Goal: Task Accomplishment & Management: Manage account settings

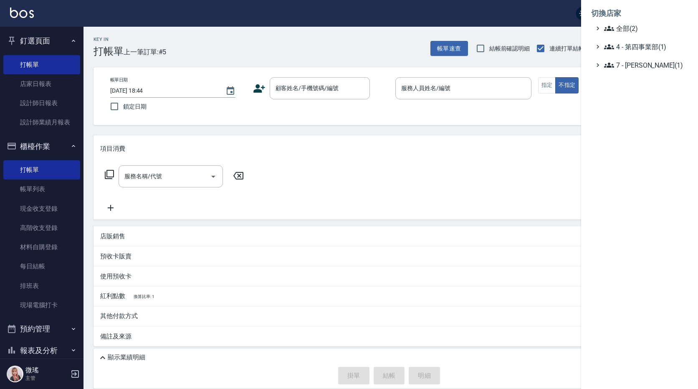
click at [631, 45] on span "4 - 第四事業部(1)" at bounding box center [644, 47] width 81 height 10
click at [264, 53] on div at bounding box center [349, 194] width 698 height 389
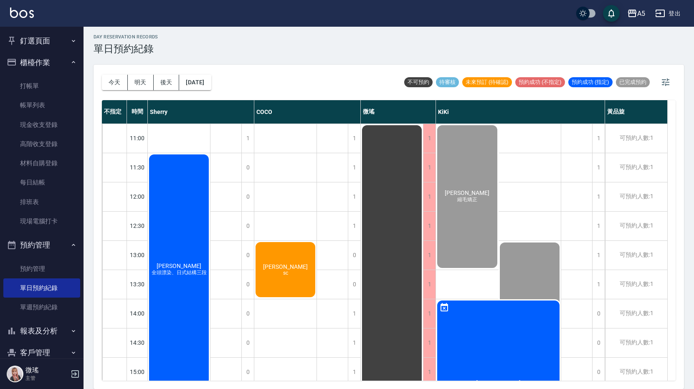
scroll to position [305, 0]
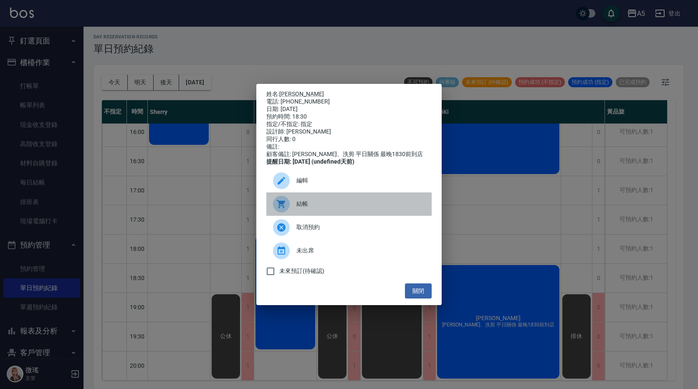
click at [301, 202] on div "結帳" at bounding box center [348, 204] width 165 height 23
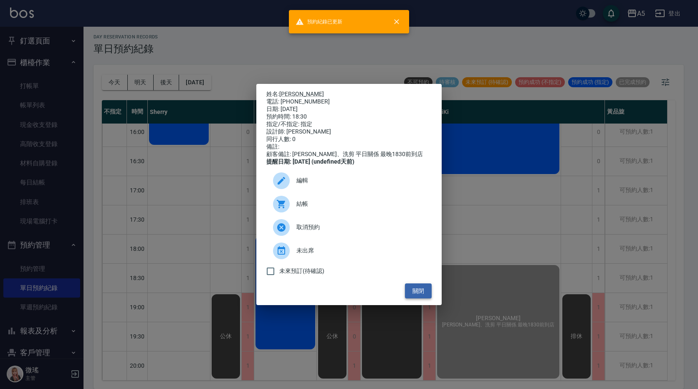
click at [419, 291] on button "關閉" at bounding box center [418, 291] width 27 height 15
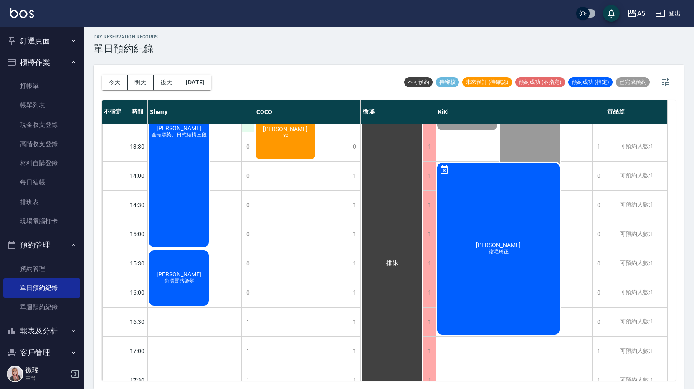
scroll to position [0, 0]
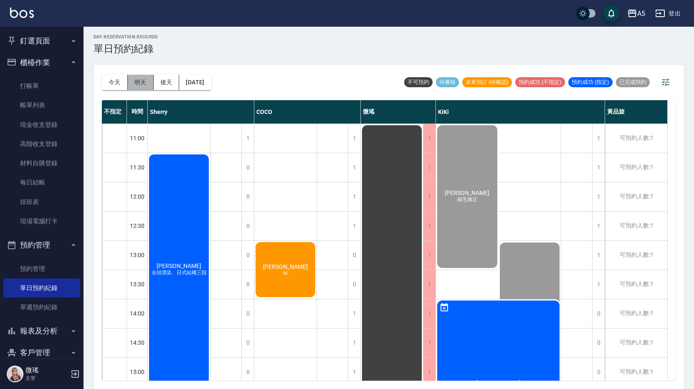
click at [143, 79] on button "明天" at bounding box center [141, 82] width 26 height 15
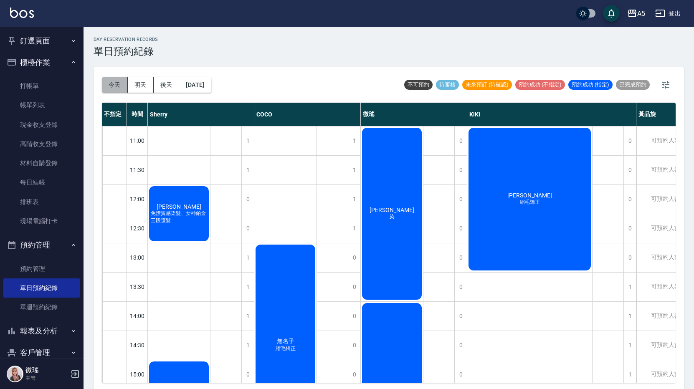
click at [112, 80] on button "今天" at bounding box center [115, 84] width 26 height 15
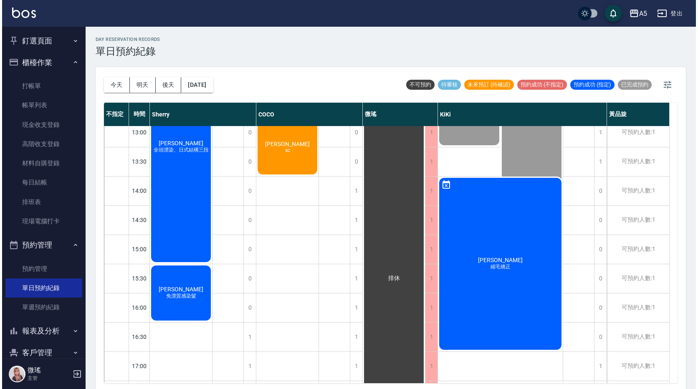
scroll to position [84, 0]
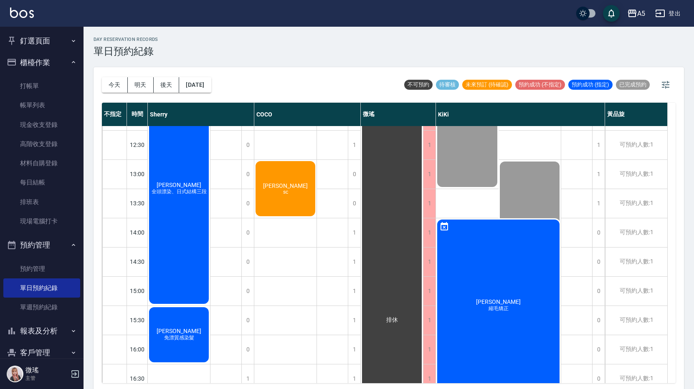
click at [187, 191] on span "全頭漂染、日式結構三段" at bounding box center [179, 191] width 58 height 7
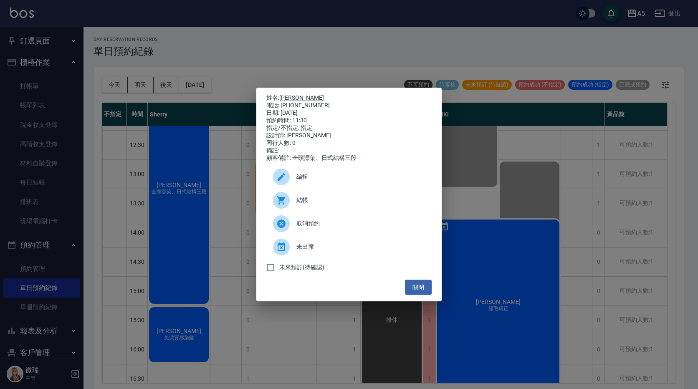
click at [297, 203] on span "結帳" at bounding box center [361, 200] width 129 height 9
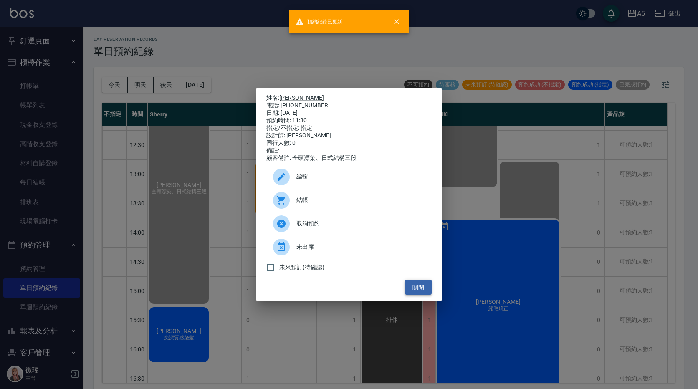
click at [415, 289] on button "關閉" at bounding box center [418, 287] width 27 height 15
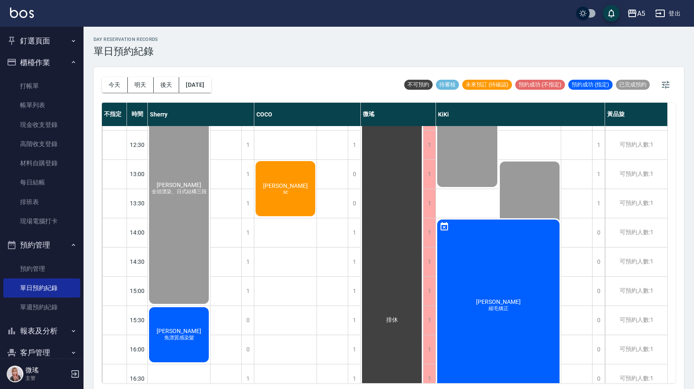
click at [195, 305] on div "林妘瑄 免漂質感染髮" at bounding box center [179, 188] width 62 height 233
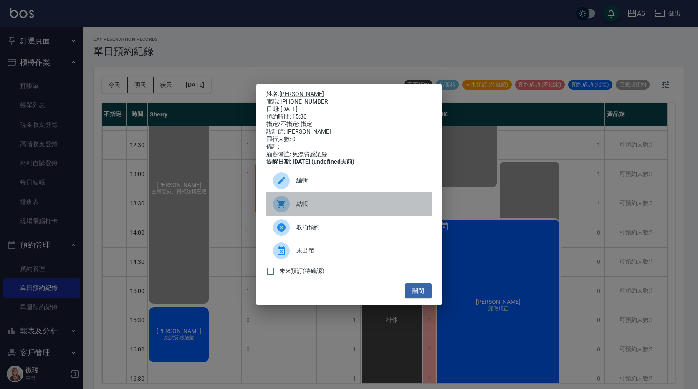
click at [301, 215] on div "結帳" at bounding box center [348, 204] width 165 height 23
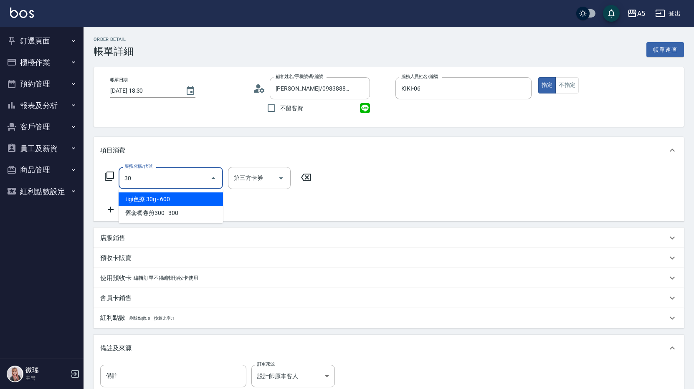
type input "301"
type input "150"
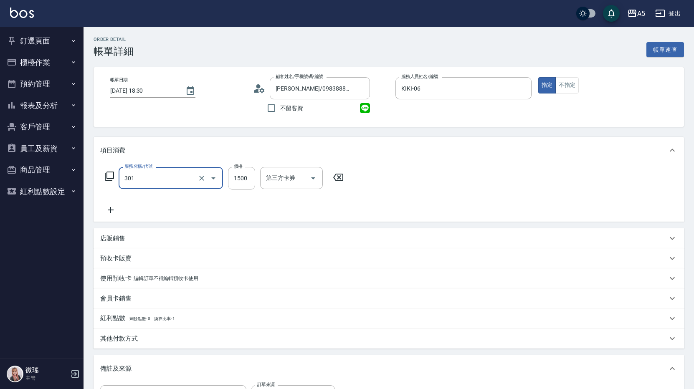
type input "燙髮(301)"
type input "0"
type input "80"
type input "800"
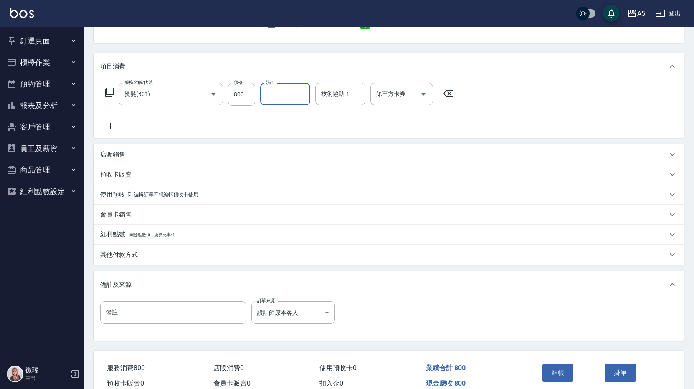
scroll to position [42, 0]
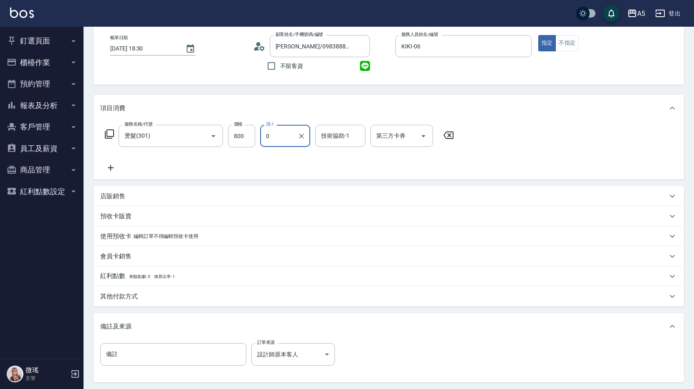
drag, startPoint x: 286, startPoint y: 135, endPoint x: 277, endPoint y: 136, distance: 9.2
click at [275, 137] on input "0" at bounding box center [279, 136] width 30 height 15
click at [277, 136] on input "0" at bounding box center [279, 136] width 30 height 15
type input "sandy-03"
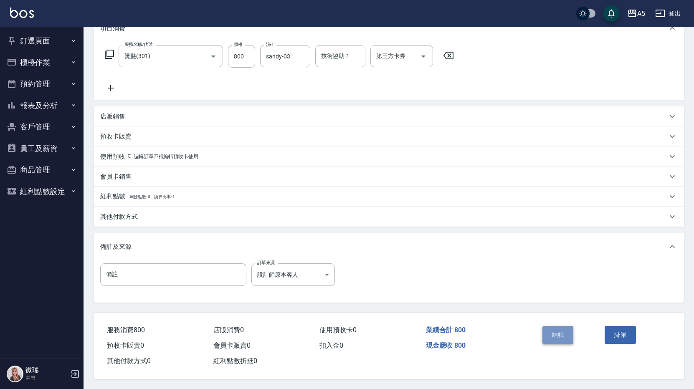
click at [547, 329] on button "結帳" at bounding box center [557, 335] width 31 height 18
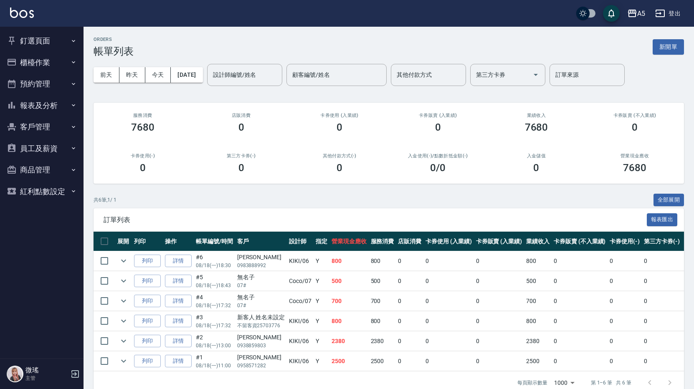
click at [47, 44] on button "釘選頁面" at bounding box center [41, 41] width 77 height 22
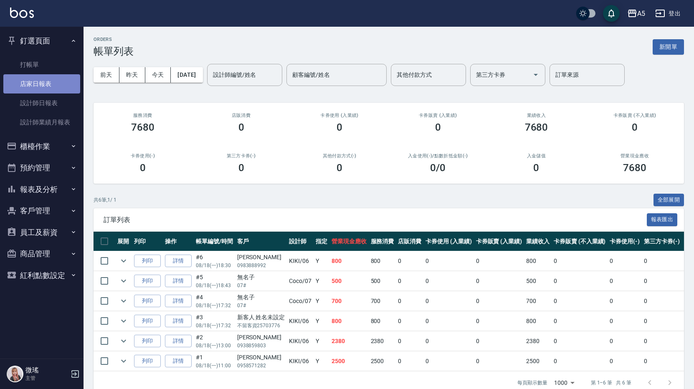
click at [51, 89] on link "店家日報表" at bounding box center [41, 83] width 77 height 19
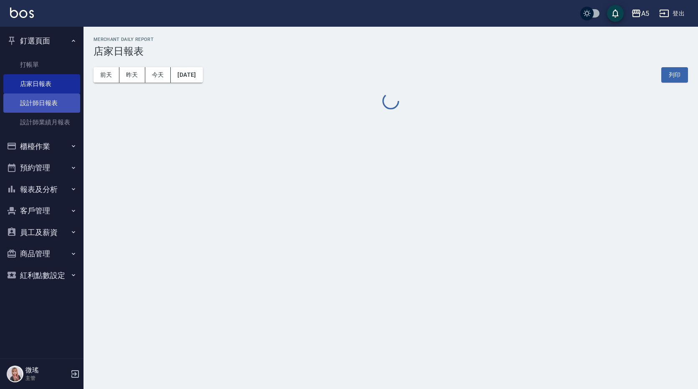
click at [52, 101] on link "設計師日報表" at bounding box center [41, 103] width 77 height 19
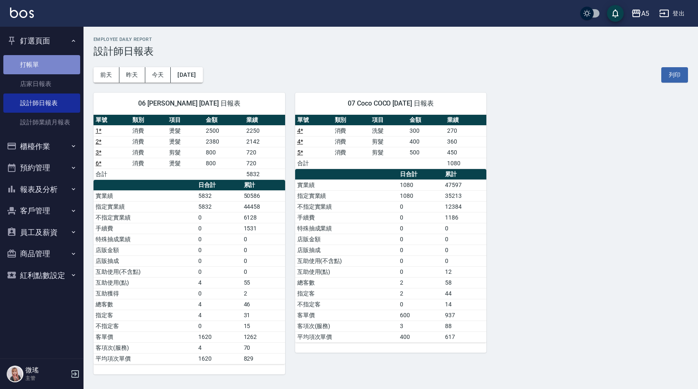
click at [54, 69] on link "打帳單" at bounding box center [41, 64] width 77 height 19
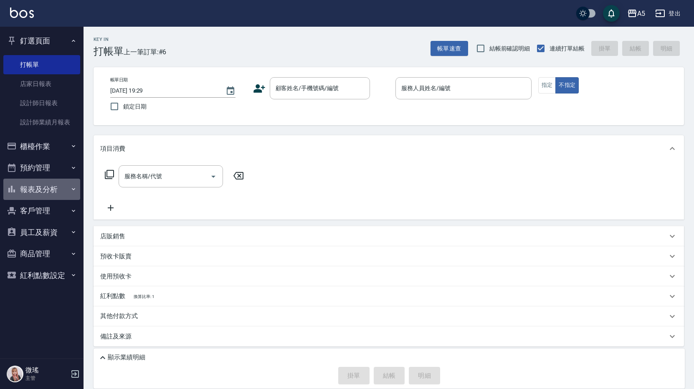
click at [27, 188] on button "報表及分析" at bounding box center [41, 190] width 77 height 22
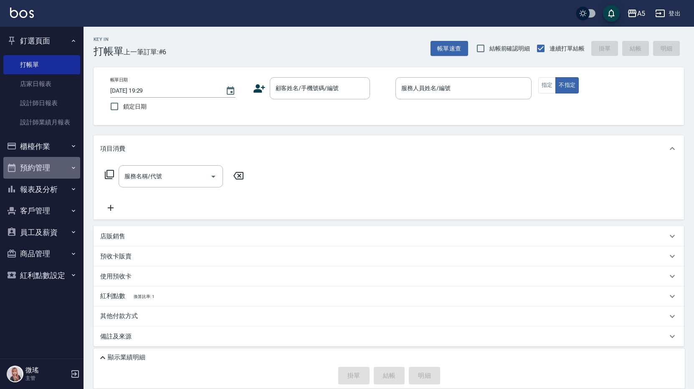
click at [30, 162] on button "預約管理" at bounding box center [41, 168] width 77 height 22
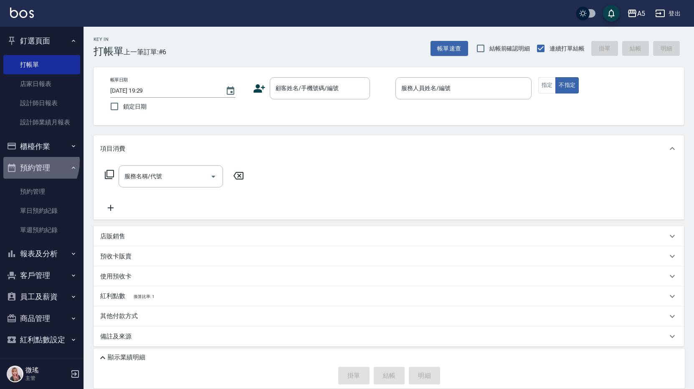
click at [30, 162] on button "預約管理" at bounding box center [41, 168] width 77 height 22
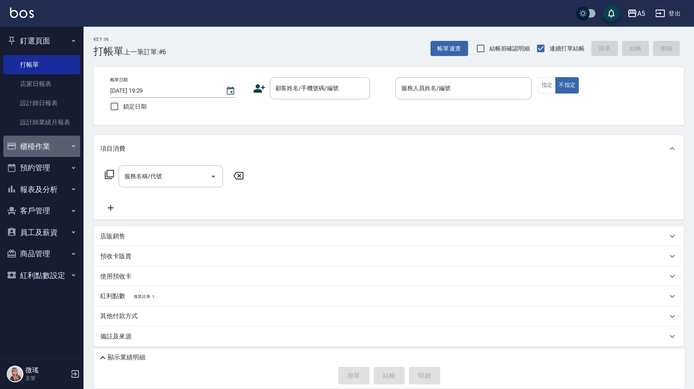
click at [35, 149] on button "櫃檯作業" at bounding box center [41, 147] width 77 height 22
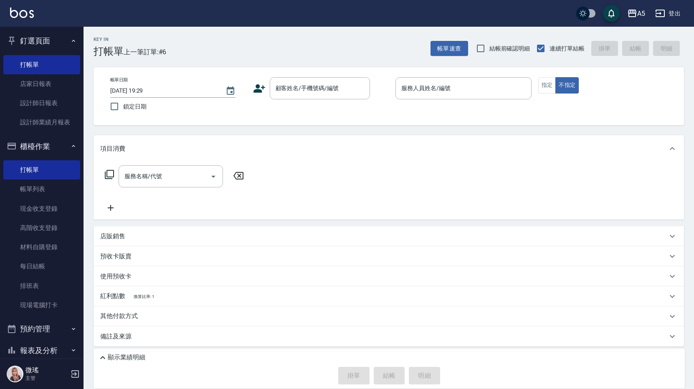
click at [70, 145] on icon "button" at bounding box center [73, 146] width 7 height 7
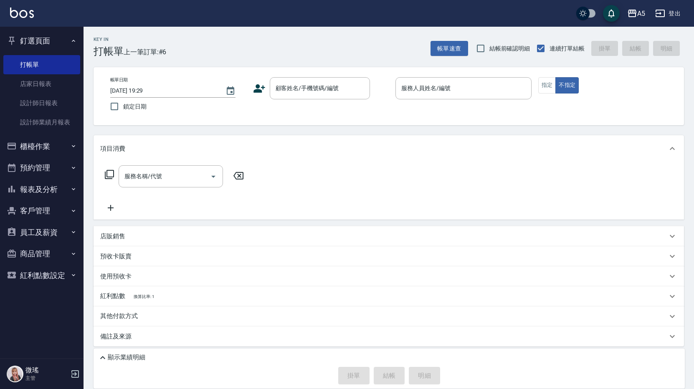
click at [54, 66] on link "打帳單" at bounding box center [41, 64] width 77 height 19
click at [300, 87] on input "顧客姓名/手機號碼/編號" at bounding box center [314, 88] width 80 height 15
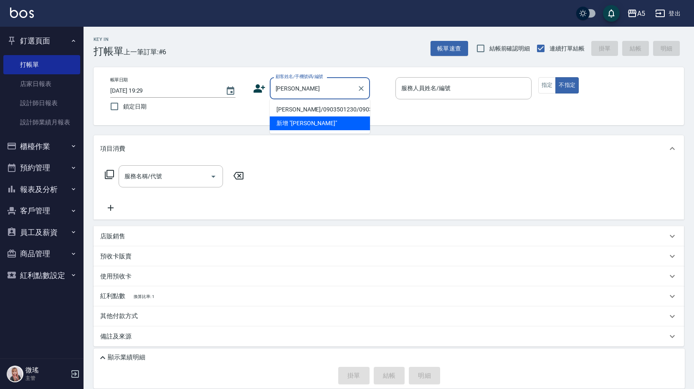
click at [308, 114] on li "李崑/0903501230/0903501230" at bounding box center [320, 110] width 100 height 14
type input "李崑/0903501230/0903501230"
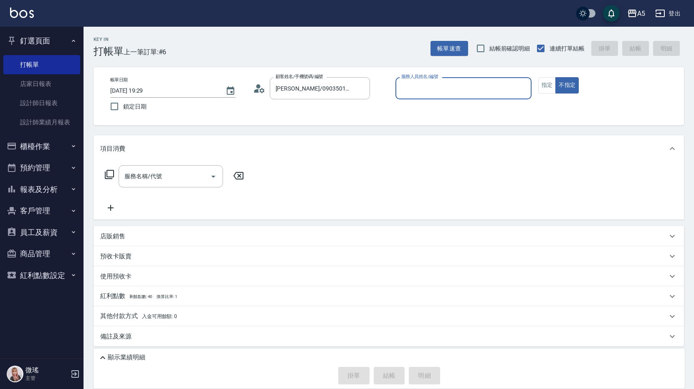
click at [459, 84] on input "服務人員姓名/編號" at bounding box center [463, 88] width 129 height 15
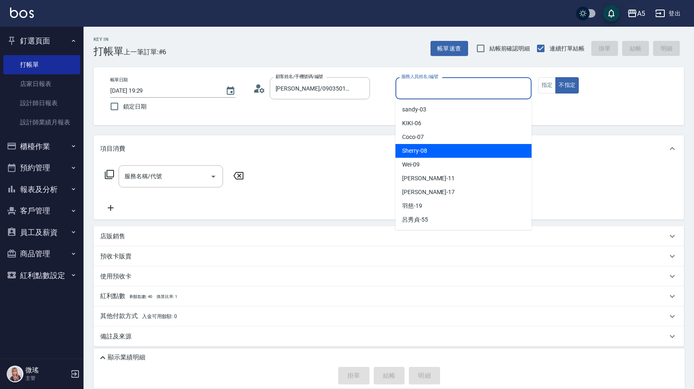
click at [440, 152] on div "Sherry -08" at bounding box center [463, 151] width 136 height 14
type input "Sherry-08"
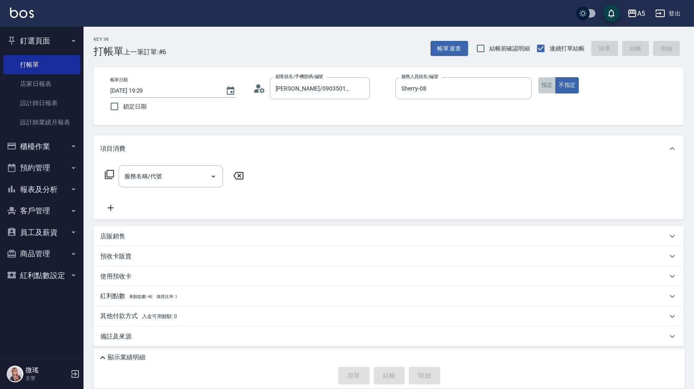
click at [545, 84] on button "指定" at bounding box center [547, 85] width 18 height 16
click at [145, 175] on div "服務名稱/代號 服務名稱/代號" at bounding box center [171, 176] width 104 height 22
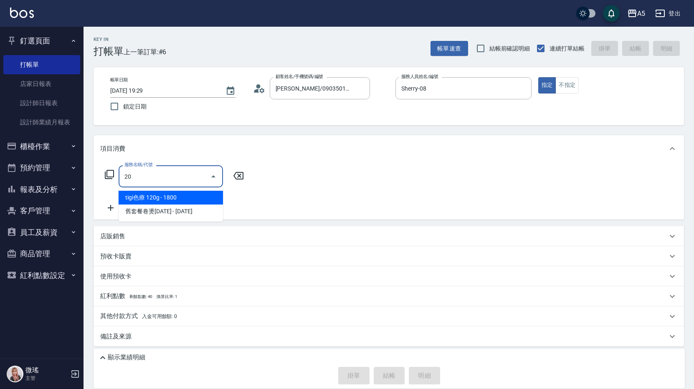
type input "2"
type input "401"
type input "40"
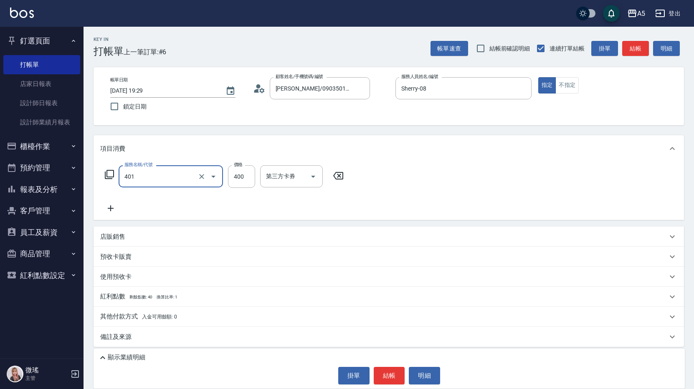
type input "剪髮(401)"
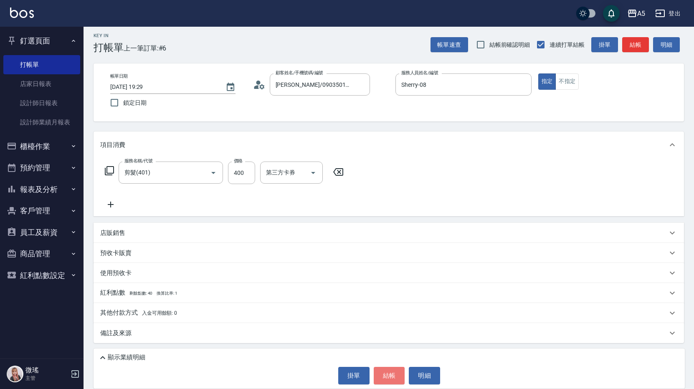
drag, startPoint x: 394, startPoint y: 375, endPoint x: 387, endPoint y: 366, distance: 11.4
click at [392, 373] on button "結帳" at bounding box center [389, 376] width 31 height 18
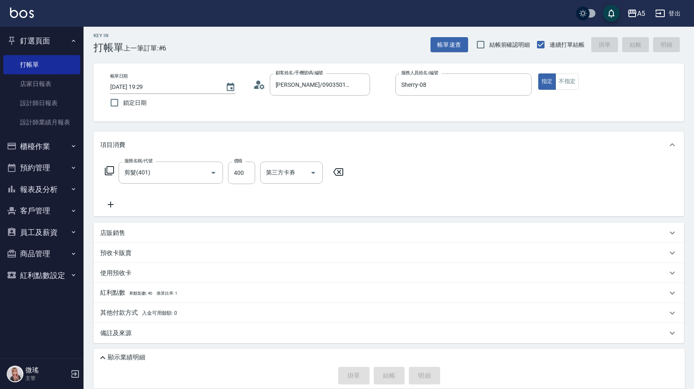
type input "2025/08/18 19:33"
type input "0"
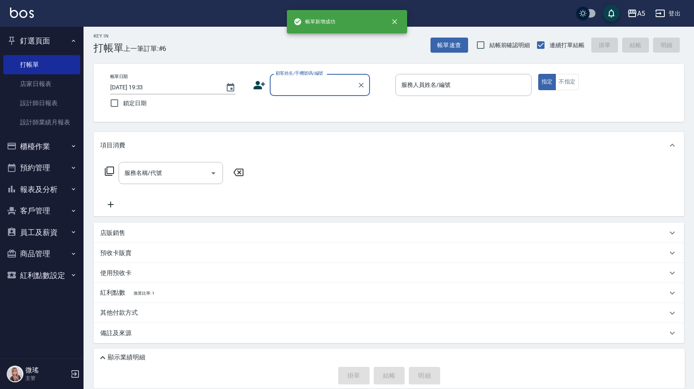
scroll to position [0, 0]
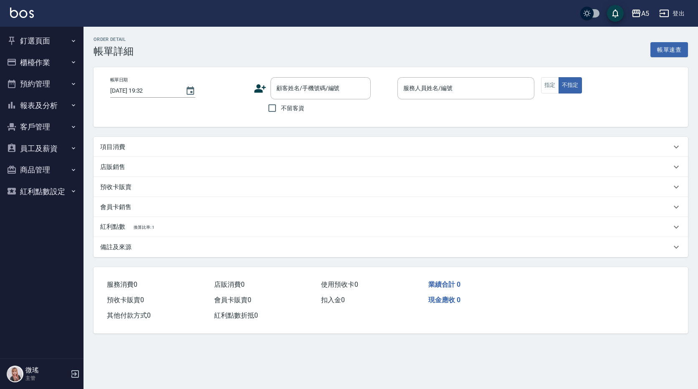
click at [301, 148] on div "項目消費" at bounding box center [385, 147] width 571 height 9
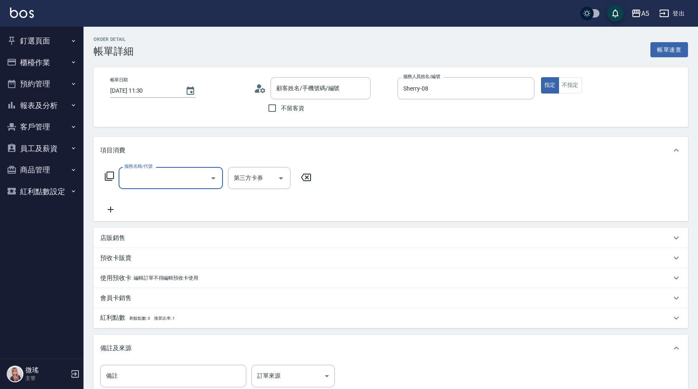
type input "[DATE] 11:30"
type input "Sherry-08"
type input "[PERSON_NAME]/0979059367/null"
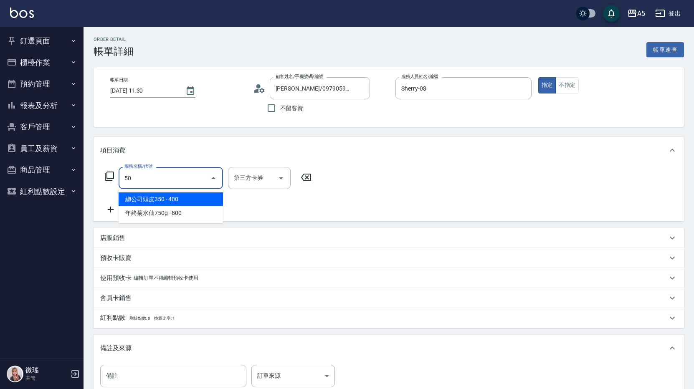
type input "501"
type input "100"
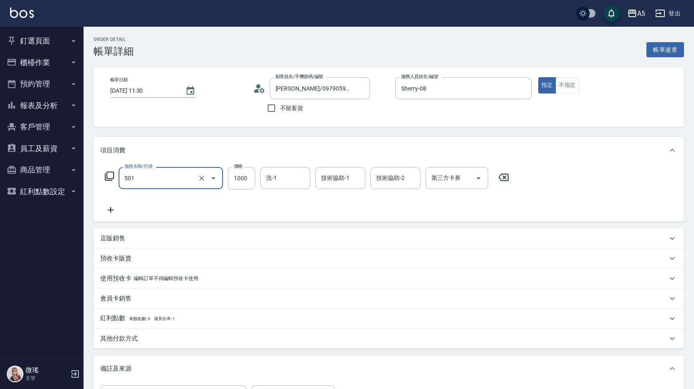
type input "染髮(501)"
type input "0"
type input "20"
type input "2080"
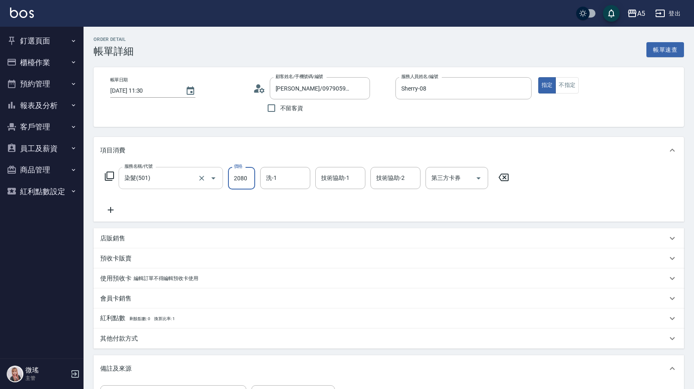
type input "200"
type input "2080"
type input "1"
type input "sandy-03"
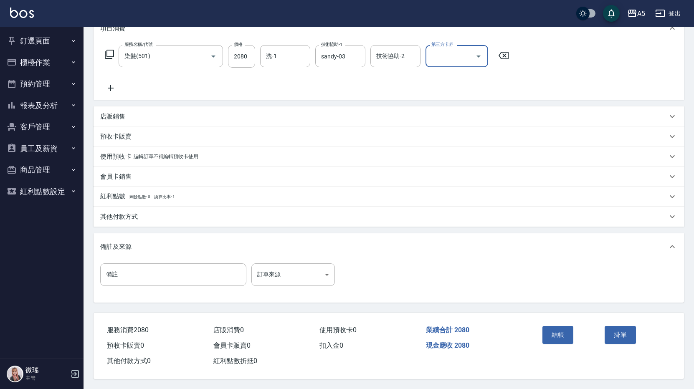
scroll to position [126, 0]
click at [569, 332] on button "結帳" at bounding box center [557, 335] width 31 height 18
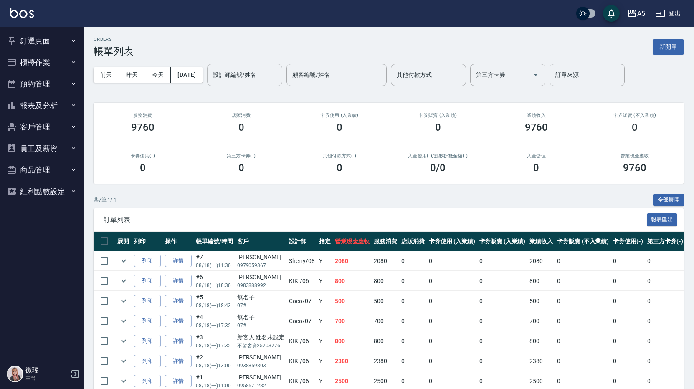
click at [248, 82] on div "設計師編號/姓名" at bounding box center [244, 75] width 75 height 22
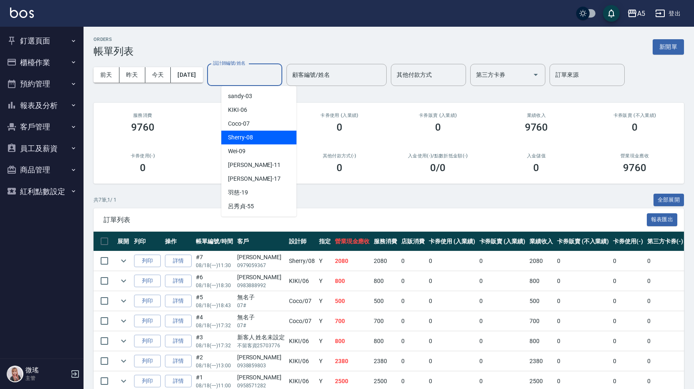
click at [273, 138] on div "Sherry -08" at bounding box center [258, 138] width 75 height 14
type input "Sherry-08"
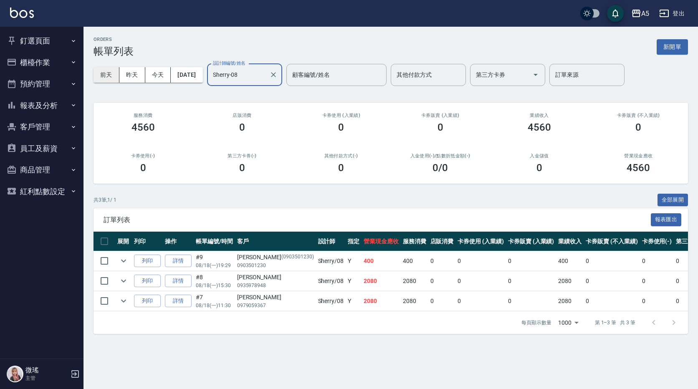
click at [112, 79] on button "前天" at bounding box center [107, 74] width 26 height 15
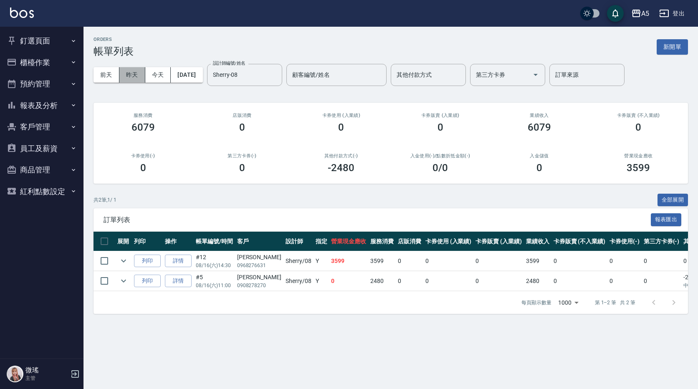
click at [137, 76] on button "昨天" at bounding box center [132, 74] width 26 height 15
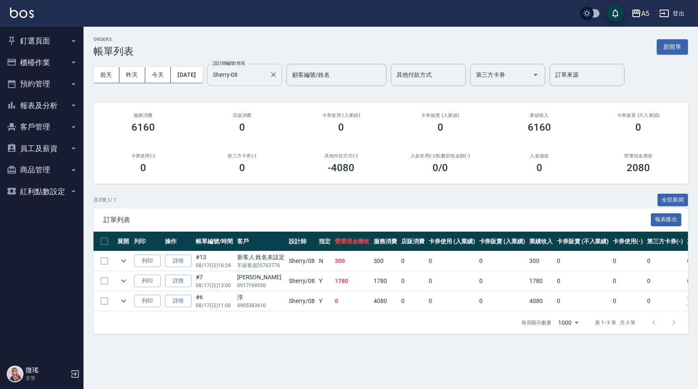
drag, startPoint x: 164, startPoint y: 71, endPoint x: 243, endPoint y: 69, distance: 79.8
click at [165, 71] on button "今天" at bounding box center [158, 74] width 26 height 15
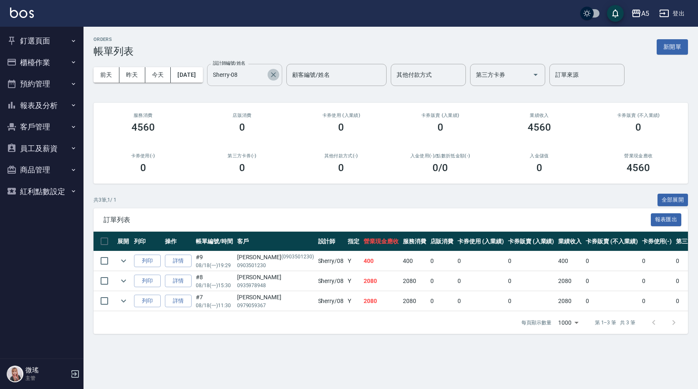
click at [278, 76] on icon "Clear" at bounding box center [273, 75] width 8 height 8
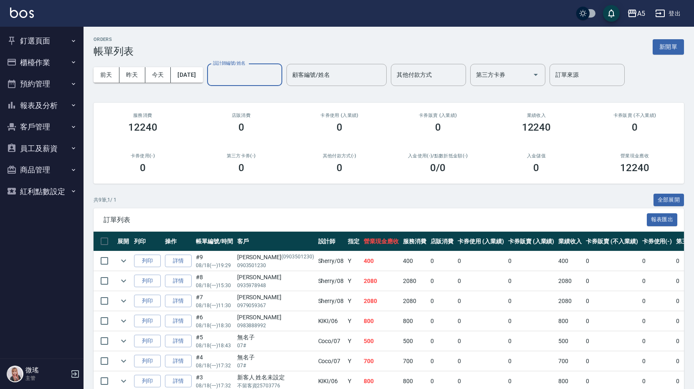
click at [287, 140] on div "店販消費 0" at bounding box center [241, 123] width 99 height 41
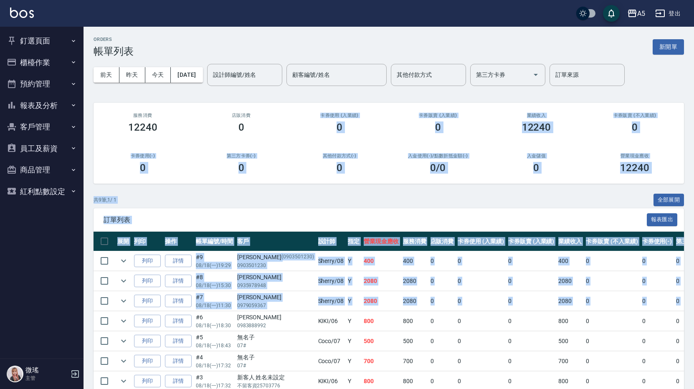
drag, startPoint x: 287, startPoint y: 140, endPoint x: 365, endPoint y: 312, distance: 188.9
click at [365, 312] on div "ORDERS 帳單列表 新開單 前天 昨天 今天 2025/08/18 設計師編號/姓名 設計師編號/姓名 顧客編號/姓名 顧客編號/姓名 其他付款方式 其他…" at bounding box center [389, 246] width 611 height 438
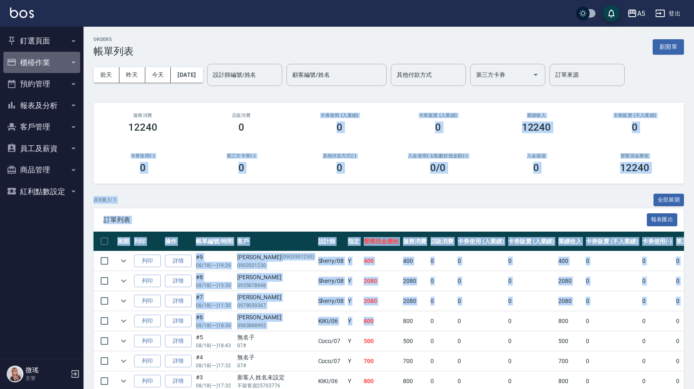
click at [46, 59] on button "櫃檯作業" at bounding box center [41, 63] width 77 height 22
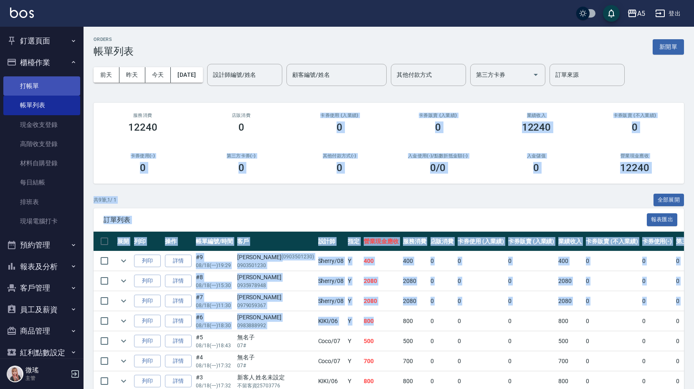
click at [38, 95] on link "打帳單" at bounding box center [41, 85] width 77 height 19
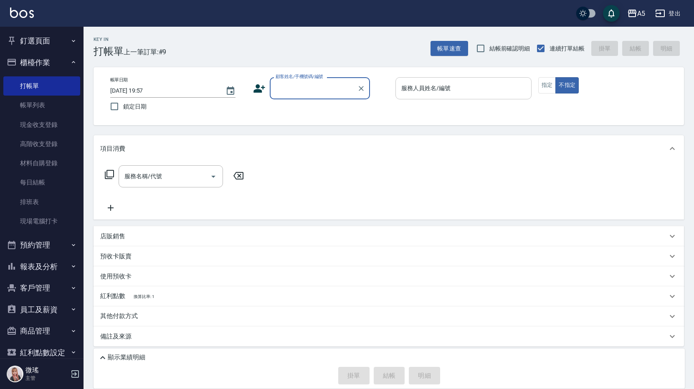
click at [438, 94] on input "服務人員姓名/編號" at bounding box center [463, 88] width 129 height 15
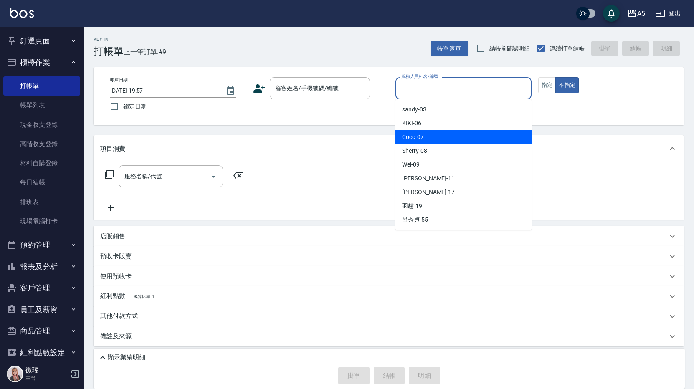
click at [446, 132] on div "Coco -07" at bounding box center [463, 137] width 136 height 14
type input "Coco-07"
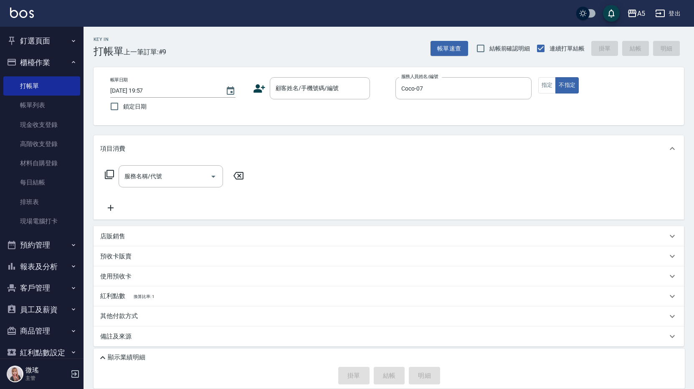
click at [534, 94] on div "帳單日期 2025/08/18 19:57 鎖定日期 顧客姓名/手機號碼/編號 顧客姓名/手機號碼/編號 服務人員姓名/編號 Coco-07 服務人員姓名/編…" at bounding box center [389, 96] width 570 height 38
click at [542, 86] on button "指定" at bounding box center [547, 85] width 18 height 16
click at [295, 91] on input "顧客姓名/手機號碼/編號" at bounding box center [314, 88] width 80 height 15
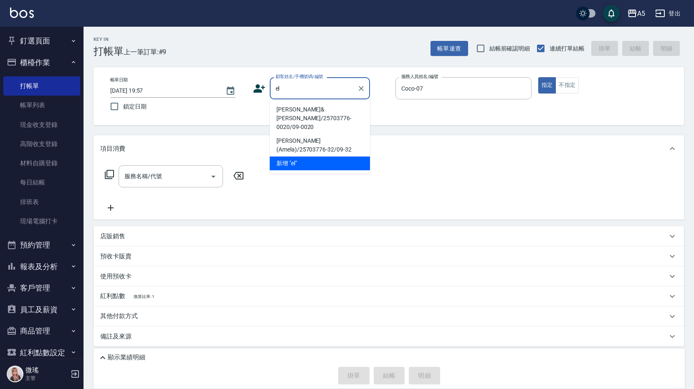
type input "e"
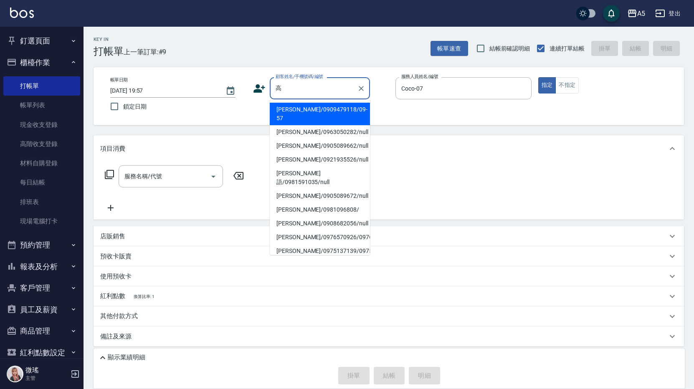
drag, startPoint x: 309, startPoint y: 136, endPoint x: 305, endPoint y: 134, distance: 4.7
click at [306, 139] on li "高玉玲 高/0905089662/null" at bounding box center [320, 146] width 100 height 14
type input "高玉玲 高/0905089662/null"
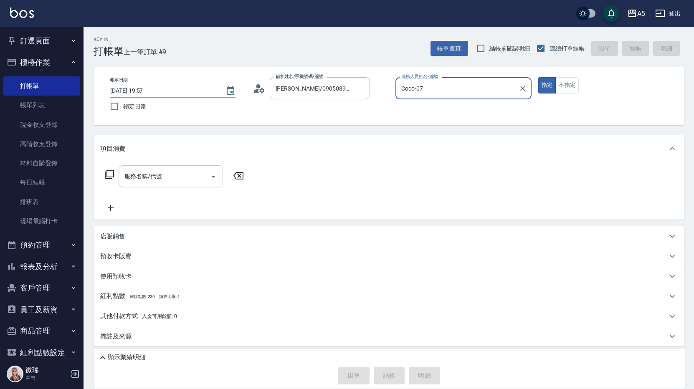
click at [155, 172] on div "服務名稱/代號 服務名稱/代號" at bounding box center [171, 176] width 104 height 22
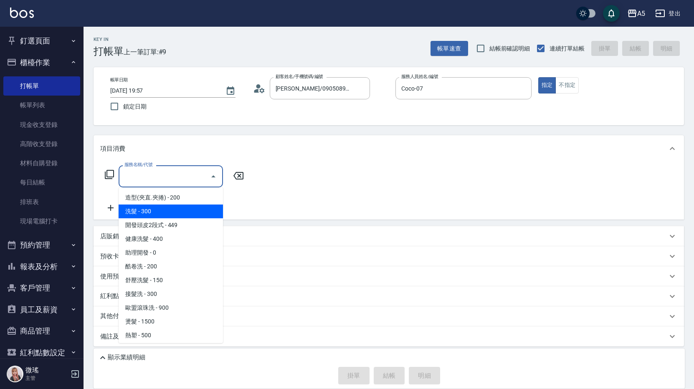
click at [155, 213] on span "洗髮 - 300" at bounding box center [171, 212] width 104 height 14
type input "洗髮(201)"
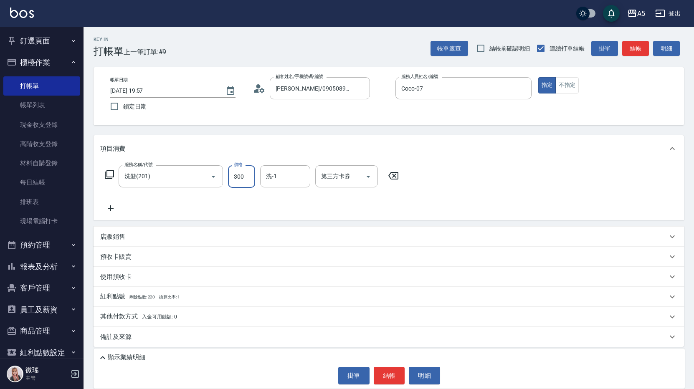
click at [241, 180] on input "300" at bounding box center [241, 176] width 27 height 23
type input "0"
type input "30"
type input "300"
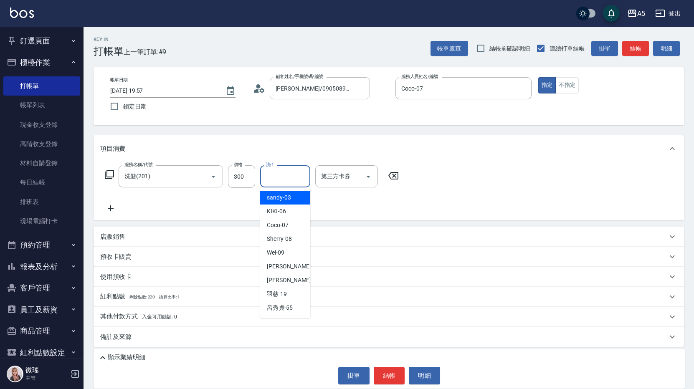
drag, startPoint x: 286, startPoint y: 176, endPoint x: 280, endPoint y: 173, distance: 6.2
click at [285, 176] on input "洗-1" at bounding box center [285, 176] width 43 height 15
drag, startPoint x: 290, startPoint y: 282, endPoint x: 284, endPoint y: 266, distance: 16.7
click at [290, 280] on div "李靚 -17" at bounding box center [285, 281] width 50 height 14
type input "李靚-17"
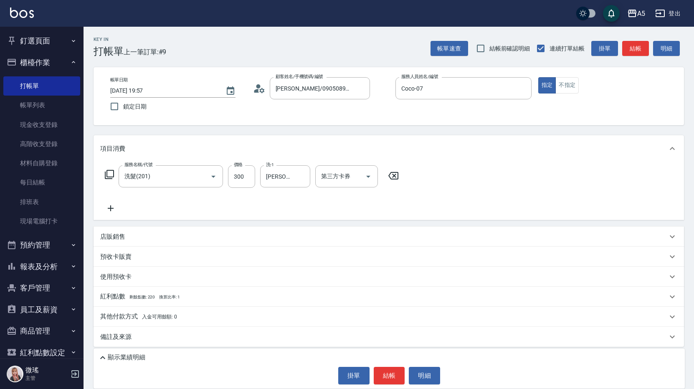
click at [112, 173] on icon at bounding box center [109, 175] width 10 height 10
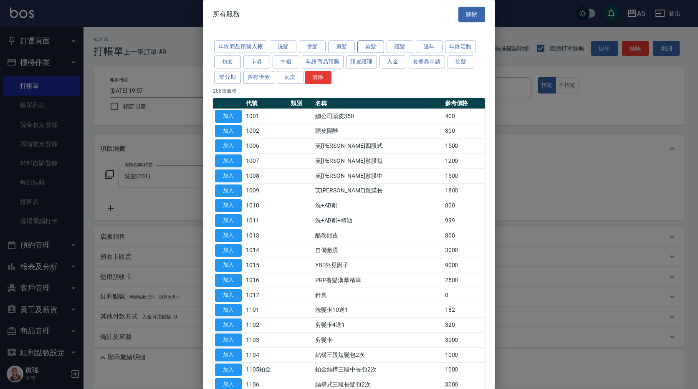
click at [381, 50] on button "染髮" at bounding box center [370, 47] width 27 height 13
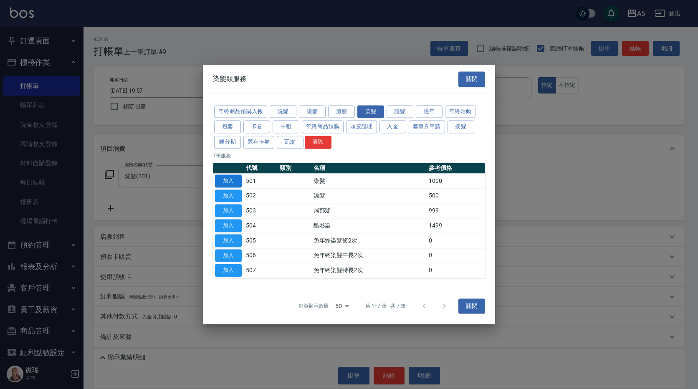
click at [235, 182] on button "加入" at bounding box center [228, 181] width 27 height 13
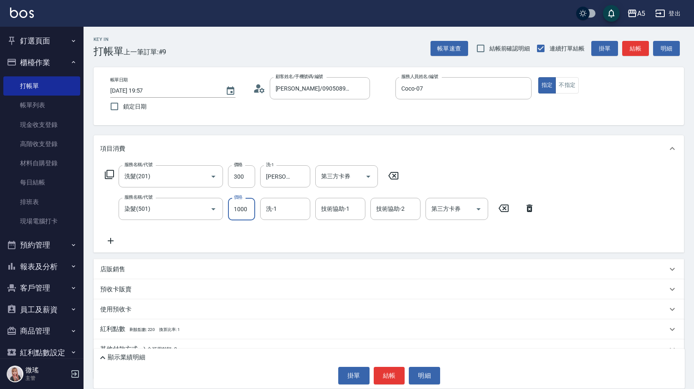
click at [255, 215] on input "1000" at bounding box center [241, 209] width 27 height 23
type input "30"
type input "115"
type input "30"
type input "15"
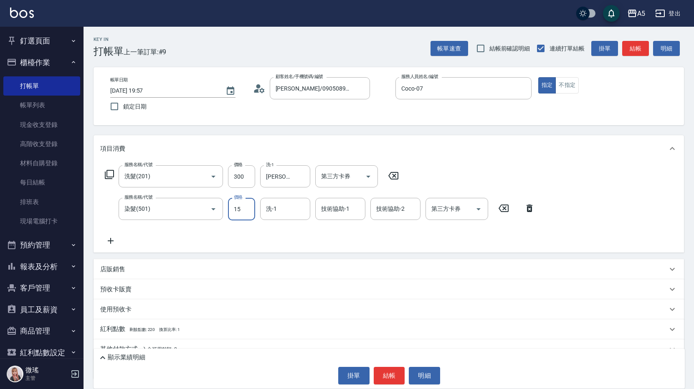
type input "40"
type input "1500"
type input "180"
type input "1500"
click at [106, 174] on icon at bounding box center [109, 174] width 9 height 9
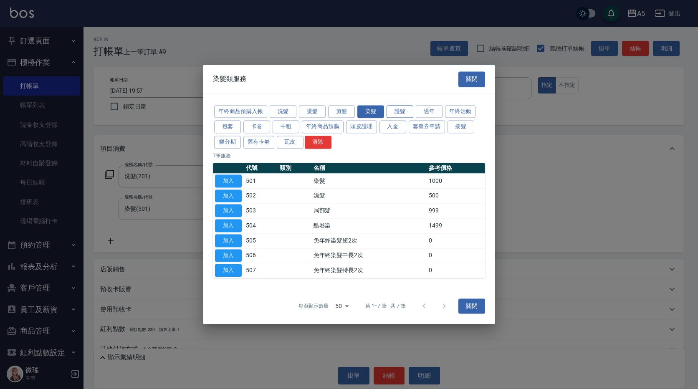
click at [398, 109] on button "護髮" at bounding box center [400, 111] width 27 height 13
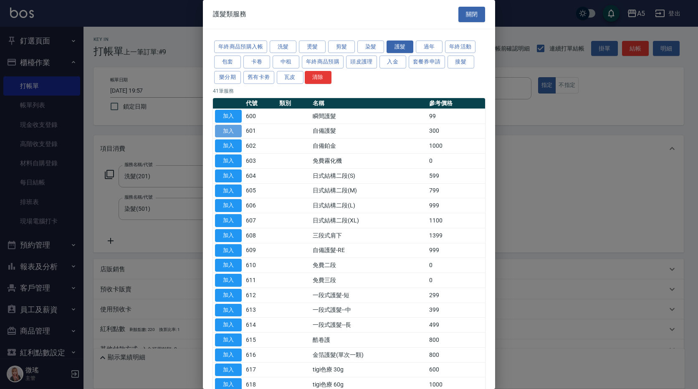
click at [236, 132] on button "加入" at bounding box center [228, 131] width 27 height 13
type input "210"
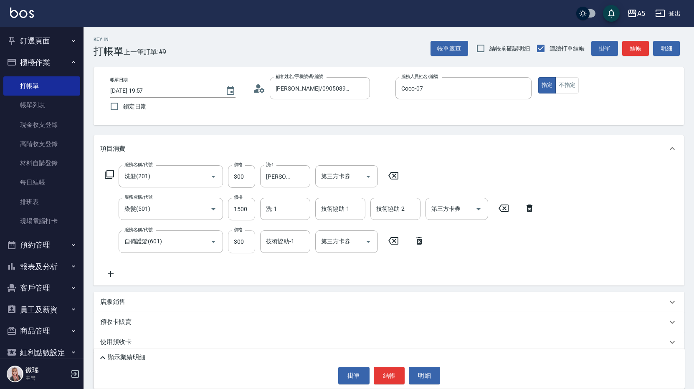
click at [254, 241] on input "300" at bounding box center [241, 242] width 27 height 23
type input "30"
type input "180"
type input "60"
type input "240"
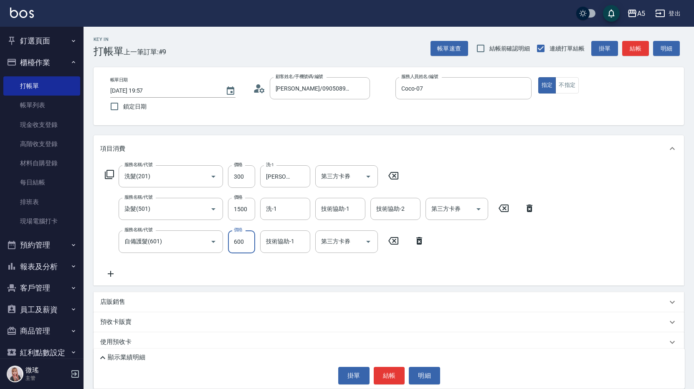
type input "6000"
type input "780"
type input "600"
type input "240"
type input "600"
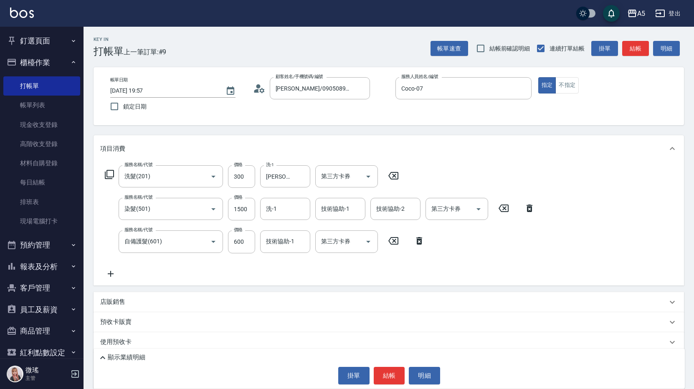
click at [177, 268] on div "服務名稱/代號 洗髮(201) 服務名稱/代號 價格 300 價格 洗-1 李靚-17 洗-1 第三方卡券 第三方卡券 服務名稱/代號 染髮(501) 服務名…" at bounding box center [320, 221] width 440 height 113
click at [115, 168] on div "服務名稱/代號 洗髮(201) 服務名稱/代號 價格 300 價格 洗-1 李靚-17 洗-1 第三方卡券 第三方卡券" at bounding box center [252, 176] width 304 height 23
click at [110, 175] on icon at bounding box center [109, 175] width 10 height 10
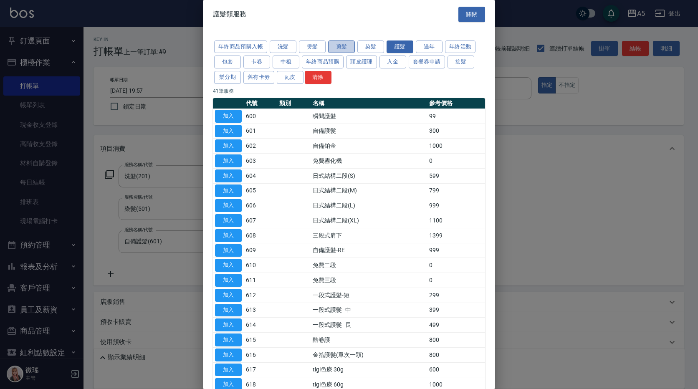
click at [342, 47] on button "剪髮" at bounding box center [341, 47] width 27 height 13
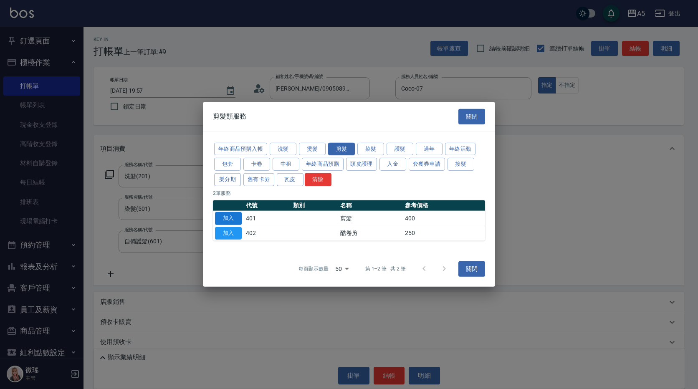
click at [228, 220] on button "加入" at bounding box center [228, 218] width 27 height 13
type input "280"
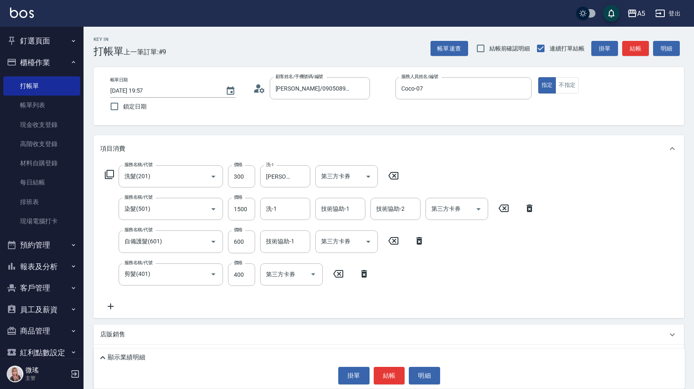
scroll to position [102, 0]
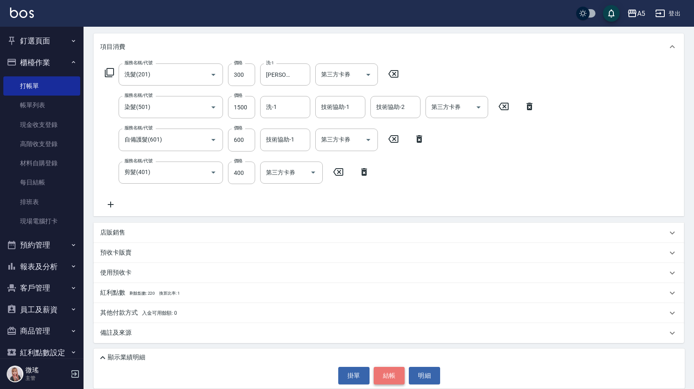
click at [394, 376] on button "結帳" at bounding box center [389, 376] width 31 height 18
type input "2025/08/18 19:58"
type input "0"
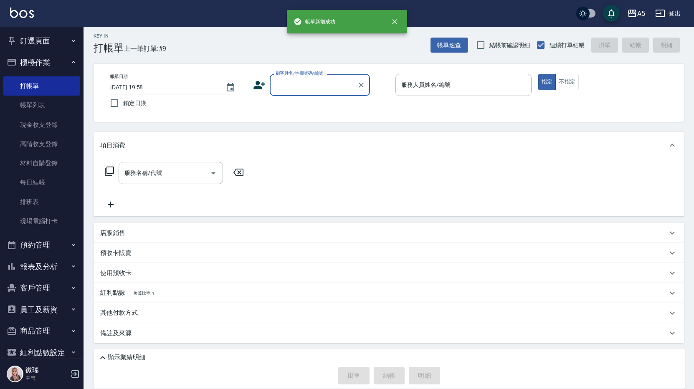
scroll to position [0, 0]
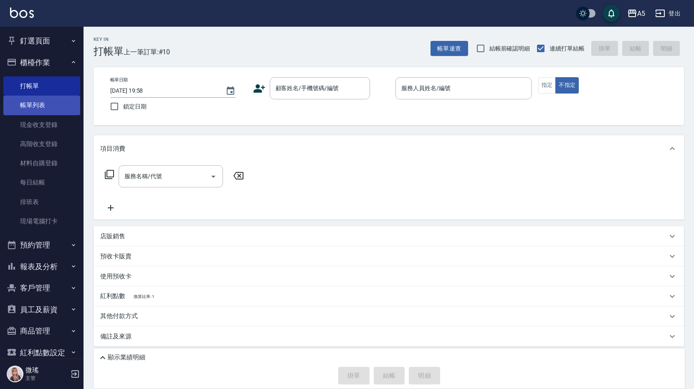
click at [56, 106] on link "帳單列表" at bounding box center [41, 105] width 77 height 19
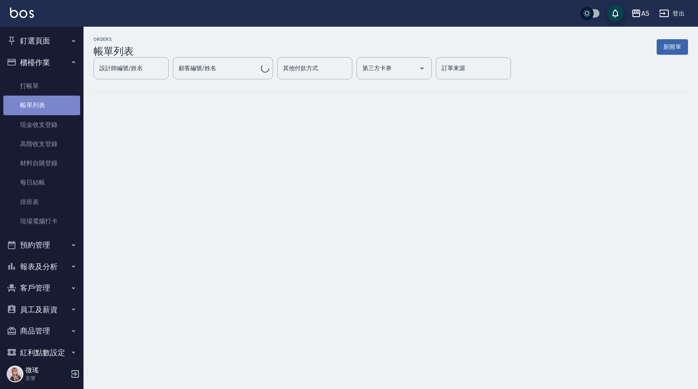
click at [56, 106] on link "帳單列表" at bounding box center [41, 105] width 77 height 19
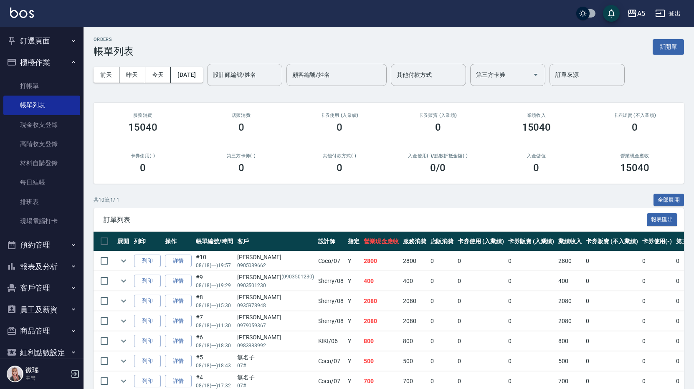
drag, startPoint x: 275, startPoint y: 76, endPoint x: 271, endPoint y: 73, distance: 5.4
click at [271, 74] on input "設計師編號/姓名" at bounding box center [245, 75] width 68 height 15
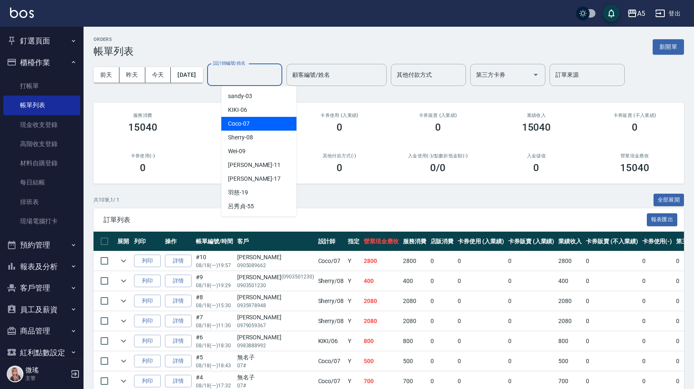
click at [248, 127] on span "Coco -07" at bounding box center [239, 123] width 22 height 9
type input "Coco-07"
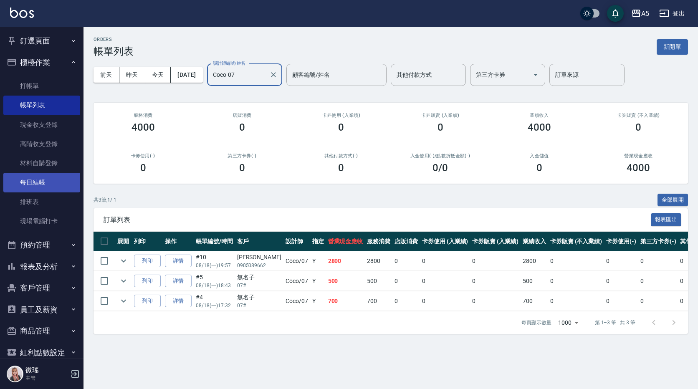
click at [41, 190] on link "每日結帳" at bounding box center [41, 182] width 77 height 19
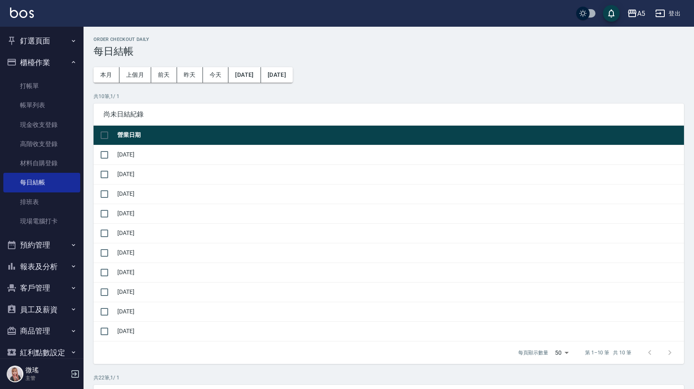
scroll to position [42, 0]
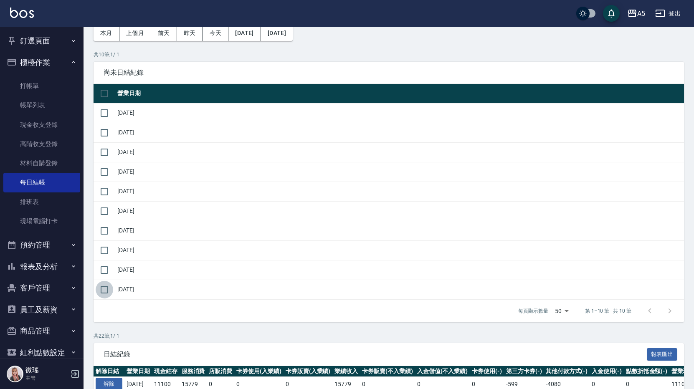
click at [105, 285] on input "checkbox" at bounding box center [105, 290] width 18 height 18
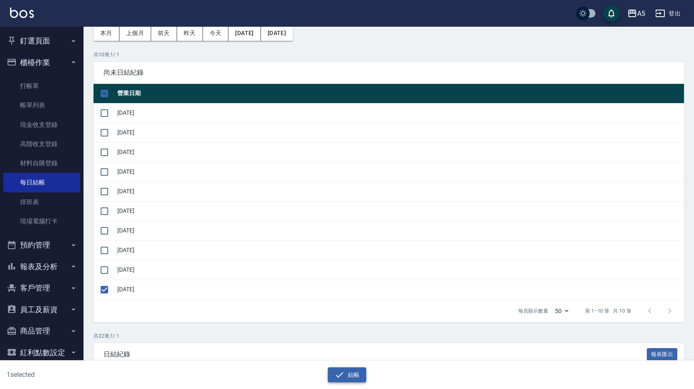
click at [342, 377] on icon "button" at bounding box center [340, 375] width 10 height 10
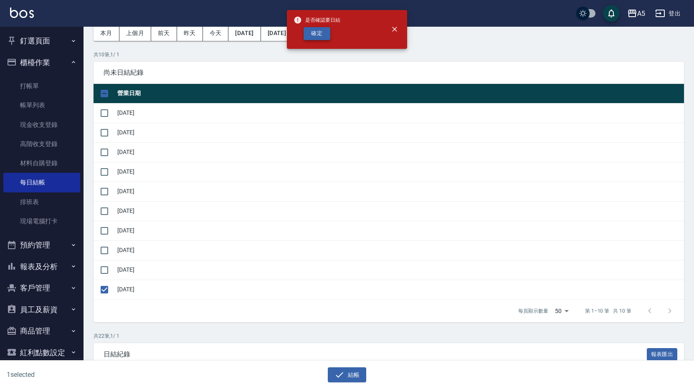
click at [307, 32] on button "確定" at bounding box center [317, 33] width 27 height 13
checkbox input "false"
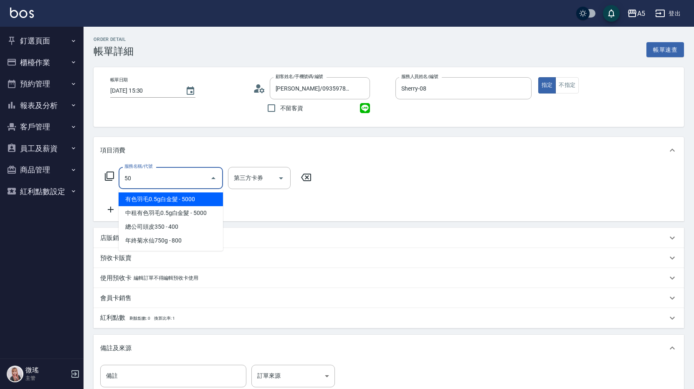
type input "501"
type input "100"
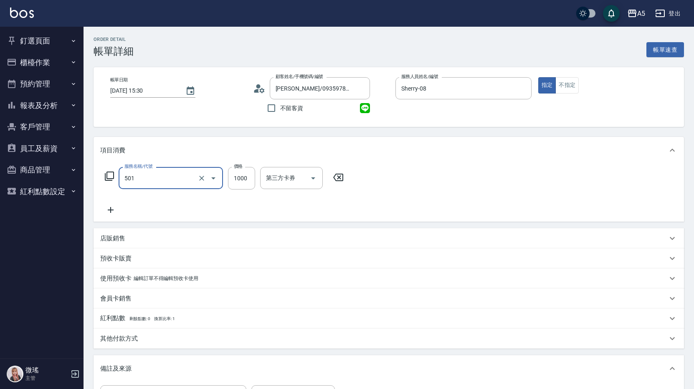
type input "染髮(501)"
type input "0"
type input "20"
type input "205"
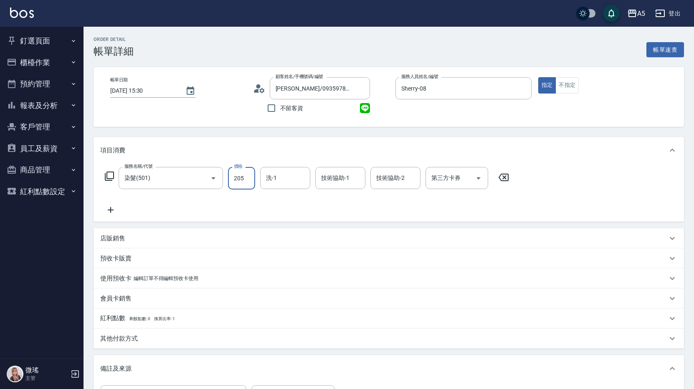
type input "0"
type input "20"
type input "208"
type input "200"
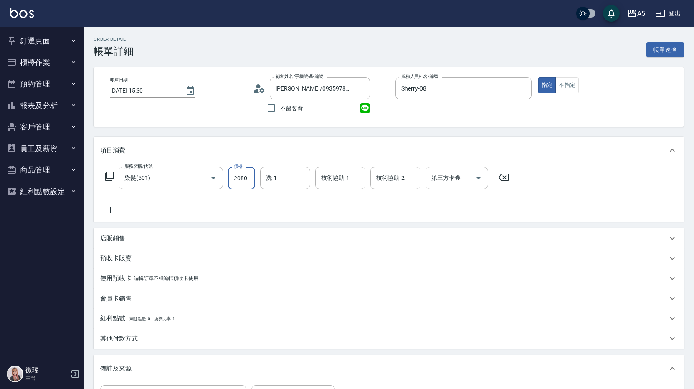
type input "2080"
type input "sandy-03"
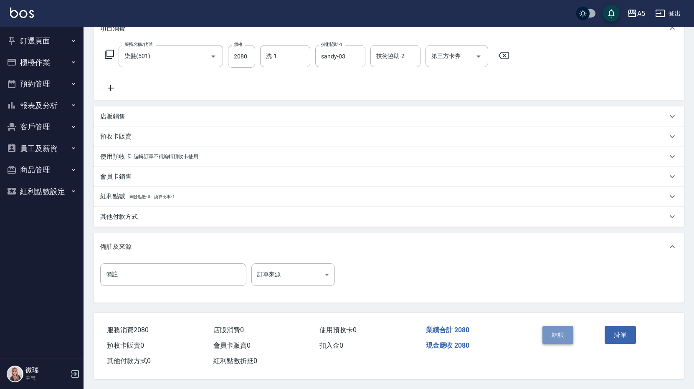
click at [563, 335] on button "結帳" at bounding box center [557, 335] width 31 height 18
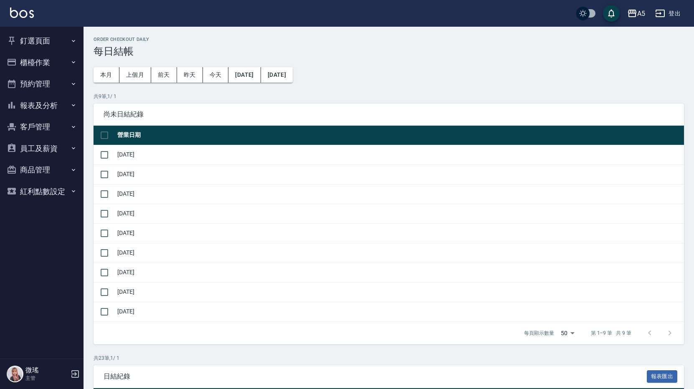
scroll to position [42, 0]
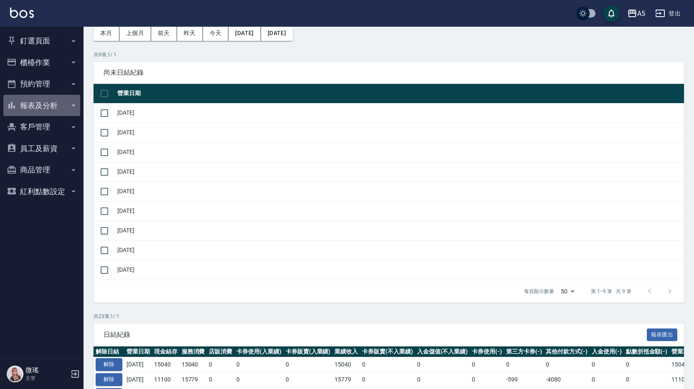
click at [41, 105] on button "報表及分析" at bounding box center [41, 106] width 77 height 22
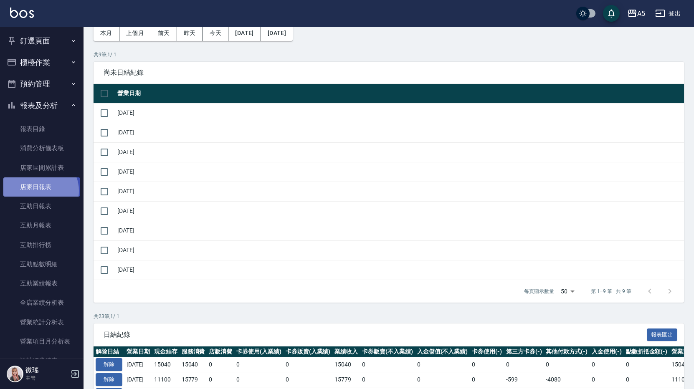
click at [40, 191] on link "店家日報表" at bounding box center [41, 186] width 77 height 19
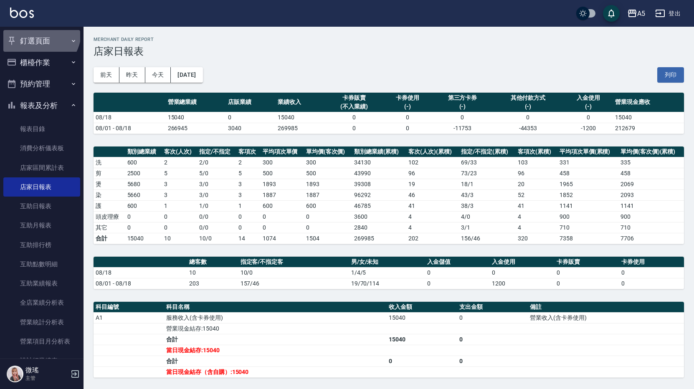
click at [34, 30] on button "釘選頁面" at bounding box center [41, 41] width 77 height 22
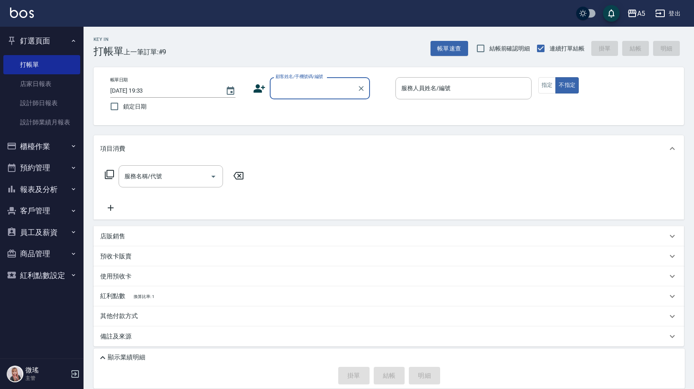
scroll to position [3, 0]
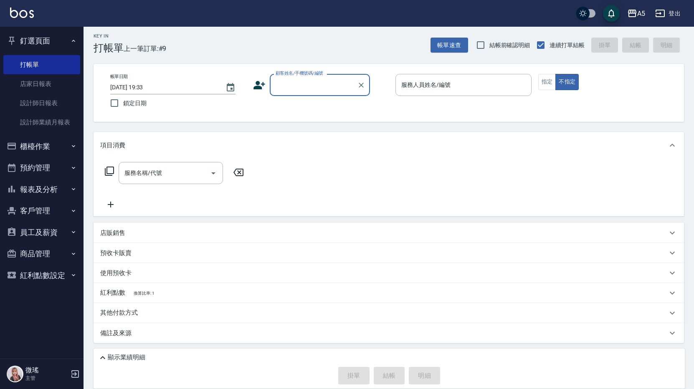
click at [36, 151] on button "櫃檯作業" at bounding box center [41, 147] width 77 height 22
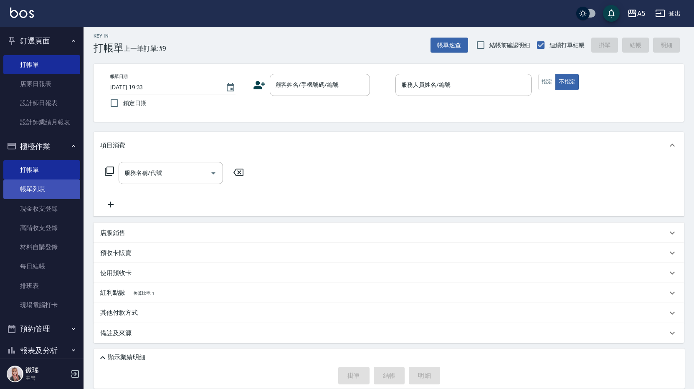
click at [37, 196] on link "帳單列表" at bounding box center [41, 189] width 77 height 19
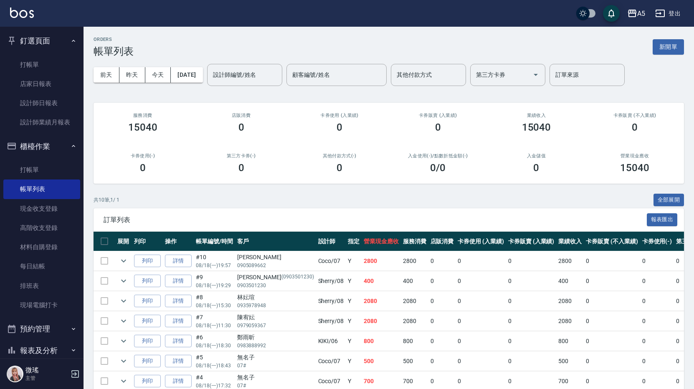
scroll to position [101, 0]
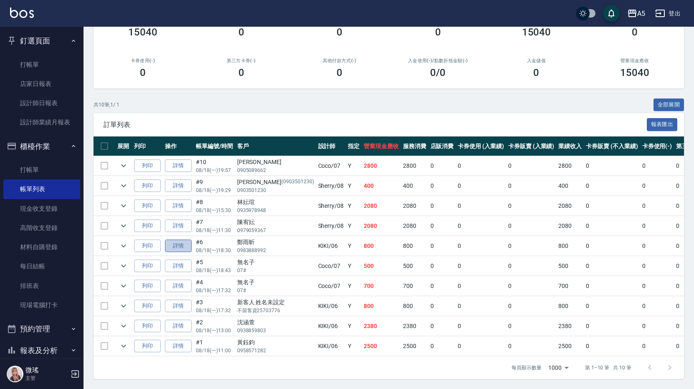
click at [184, 240] on link "詳情" at bounding box center [178, 246] width 27 height 13
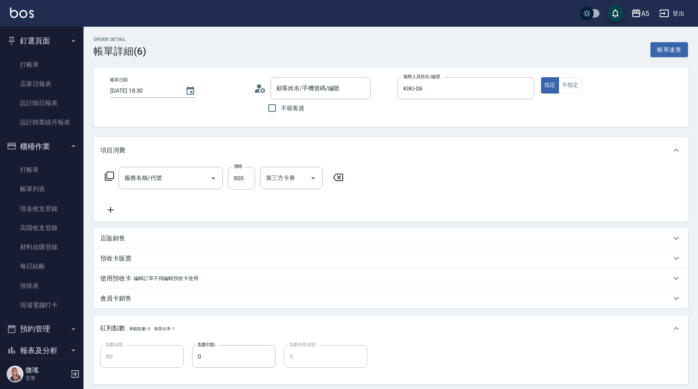
type input "[DATE] 18:30"
type input "KIKI-06"
type input "80"
type input "設計師原本客人"
type input "鄭雨昕/0983888992/"
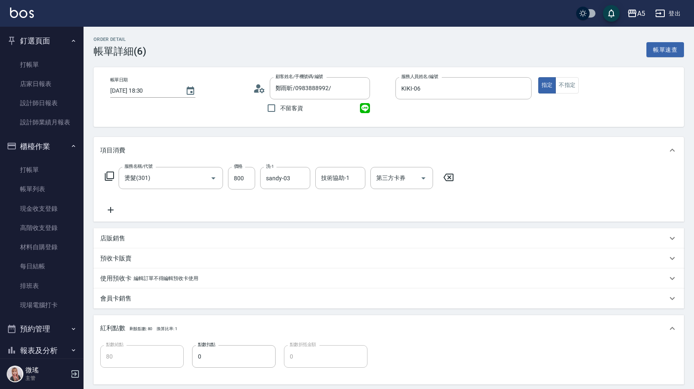
type input "燙髮(301)"
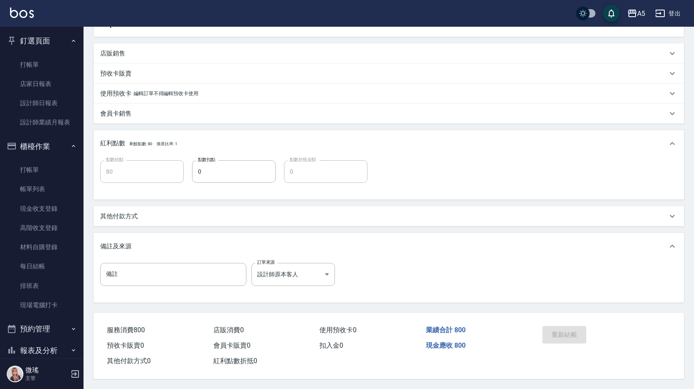
scroll to position [63, 0]
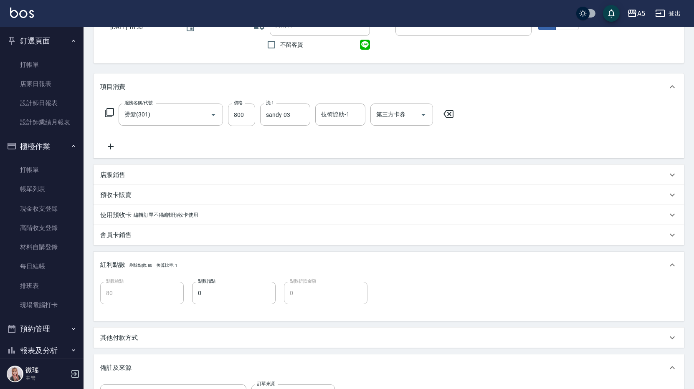
click at [182, 233] on div "會員卡銷售" at bounding box center [383, 235] width 567 height 9
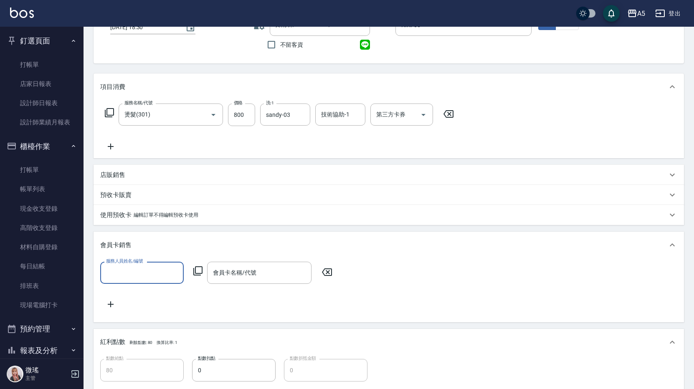
scroll to position [0, 0]
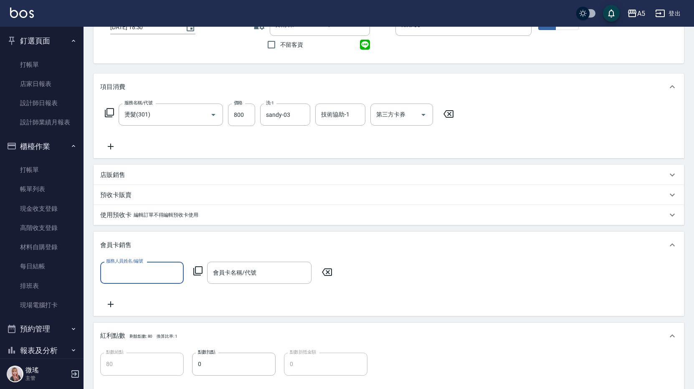
click at [182, 233] on div "會員卡銷售" at bounding box center [389, 245] width 590 height 27
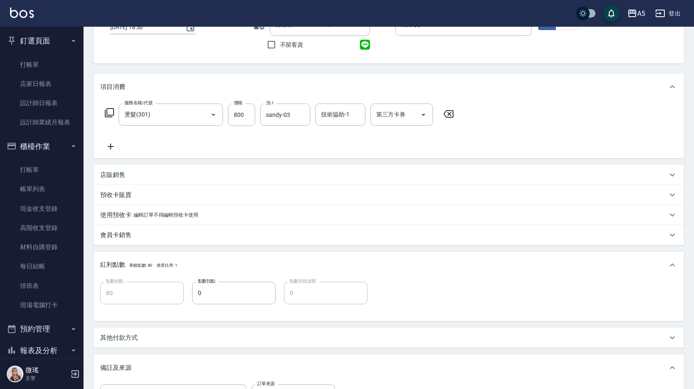
scroll to position [189, 0]
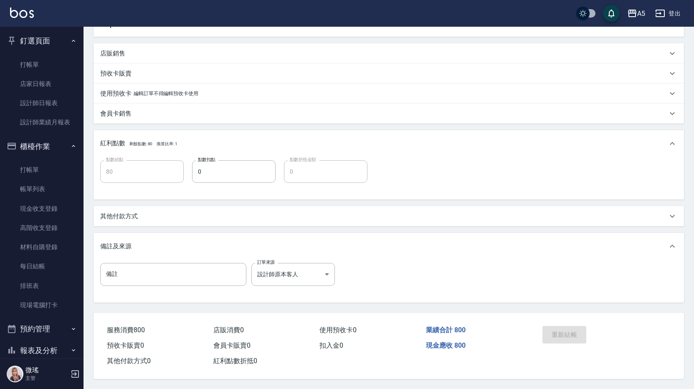
click at [123, 206] on div "其他付款方式" at bounding box center [389, 216] width 590 height 20
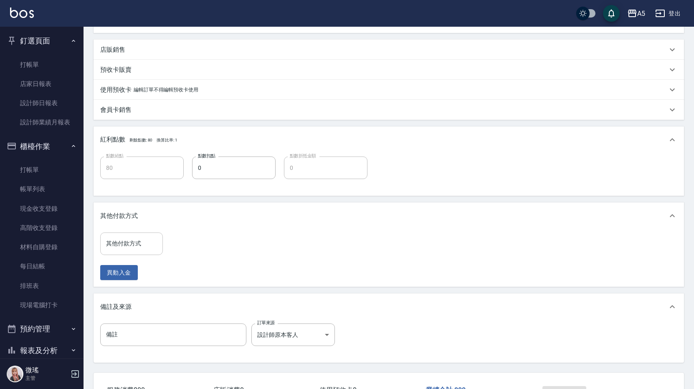
click at [123, 244] on input "其他付款方式" at bounding box center [131, 243] width 55 height 15
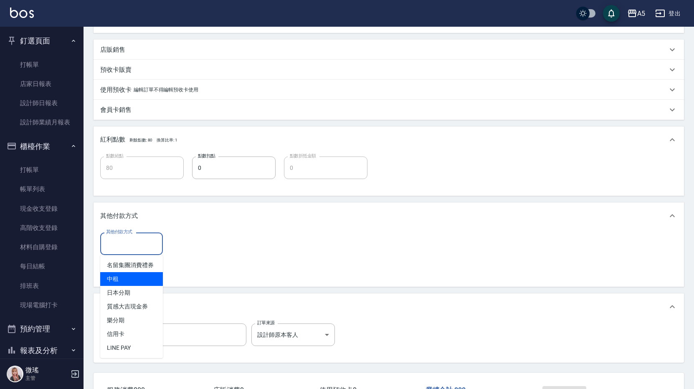
click at [117, 278] on span "中租" at bounding box center [131, 279] width 63 height 14
type input "中租"
click at [197, 246] on input "0" at bounding box center [199, 244] width 63 height 23
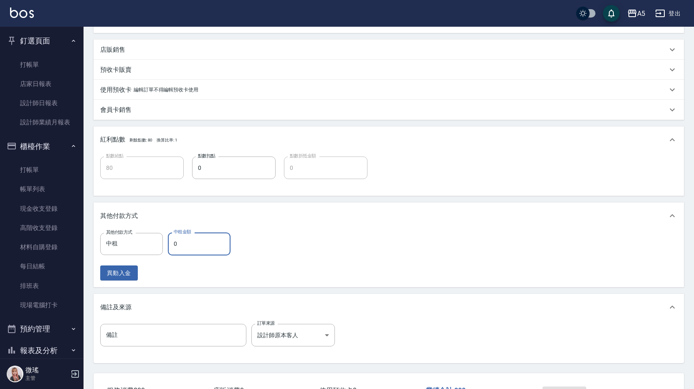
type input "8"
type input "70"
type input "800"
type input "0"
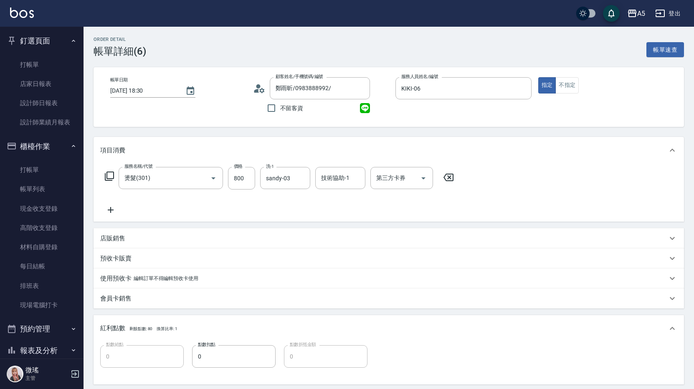
scroll to position [251, 0]
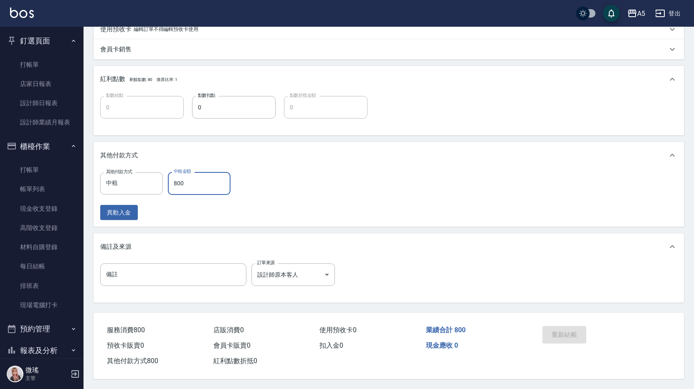
type input "800"
click at [310, 175] on div "其他付款方式 中租 其他付款方式 中租金額 800 中租金額 異動入金" at bounding box center [388, 196] width 577 height 48
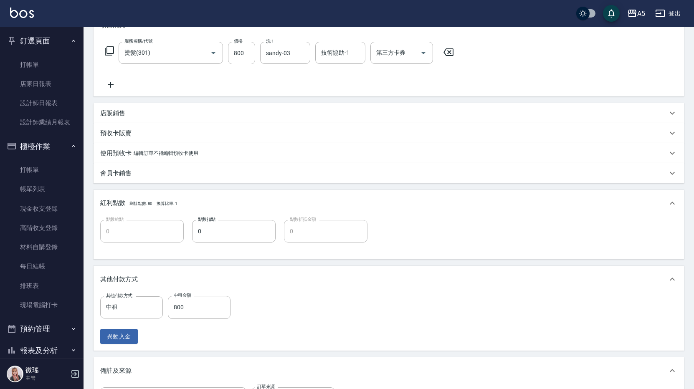
scroll to position [0, 0]
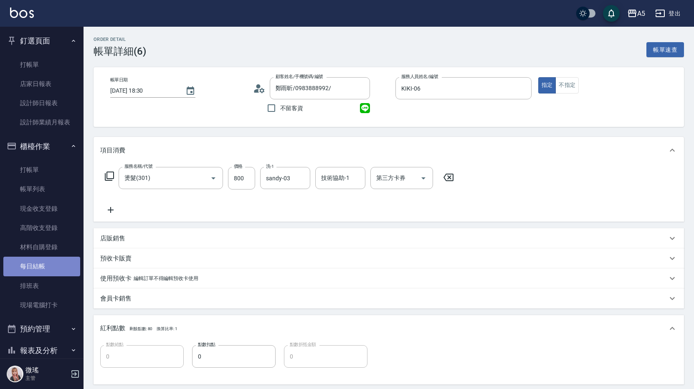
click at [57, 264] on link "每日結帳" at bounding box center [41, 266] width 77 height 19
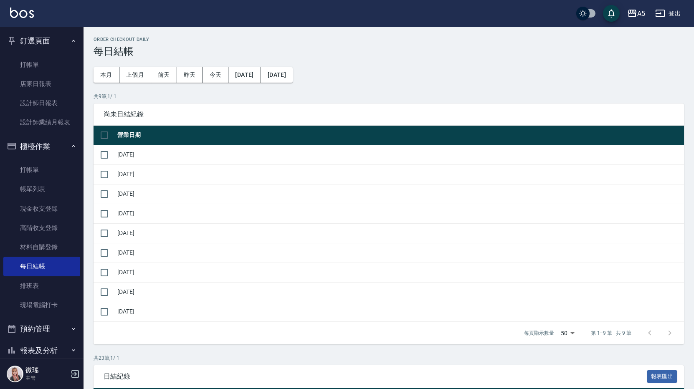
scroll to position [84, 0]
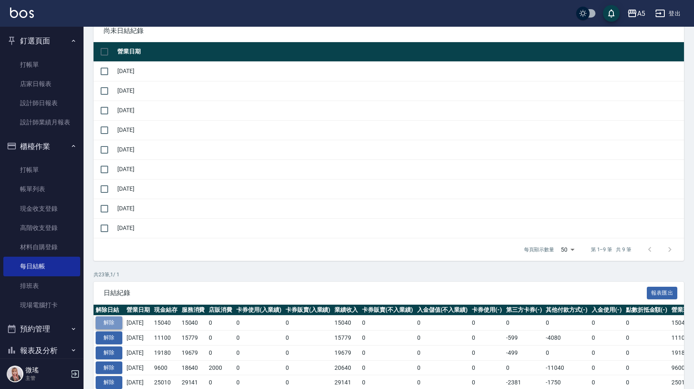
click at [119, 320] on button "解除" at bounding box center [109, 323] width 27 height 13
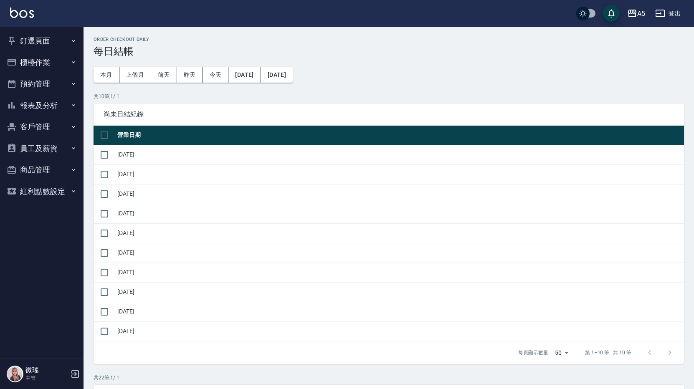
click at [47, 63] on button "櫃檯作業" at bounding box center [41, 63] width 77 height 22
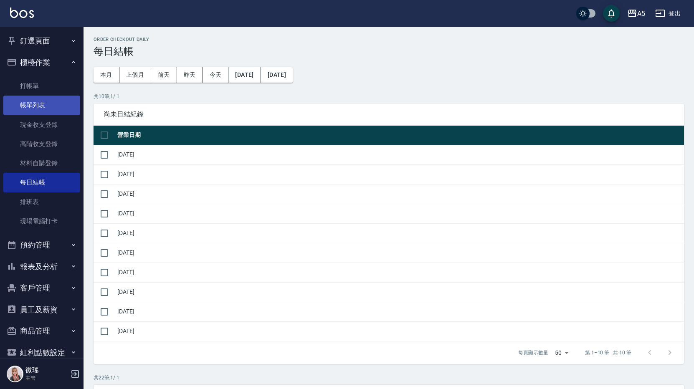
click at [51, 102] on link "帳單列表" at bounding box center [41, 105] width 77 height 19
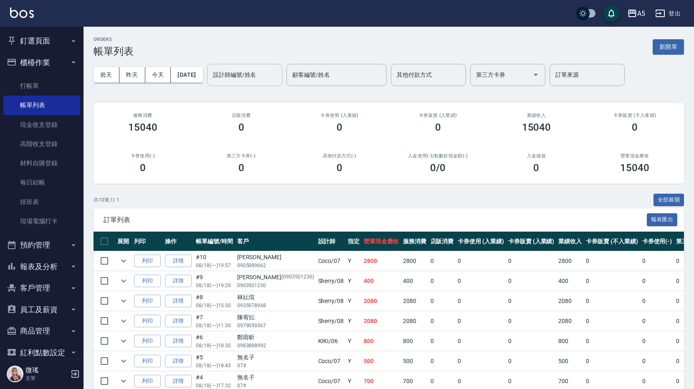
click at [240, 78] on input "設計師編號/姓名" at bounding box center [245, 75] width 68 height 15
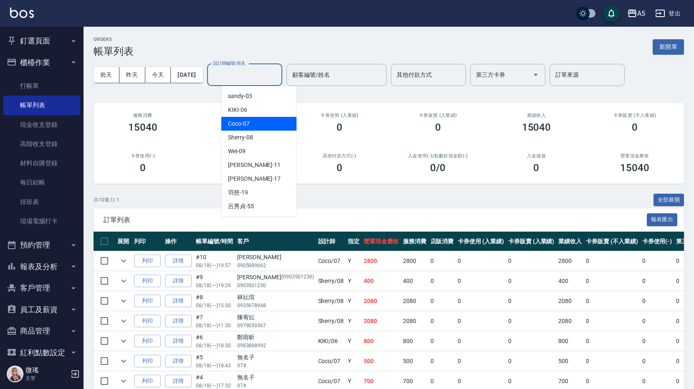
click at [255, 120] on div "Coco -07" at bounding box center [258, 124] width 75 height 14
type input "Coco-07"
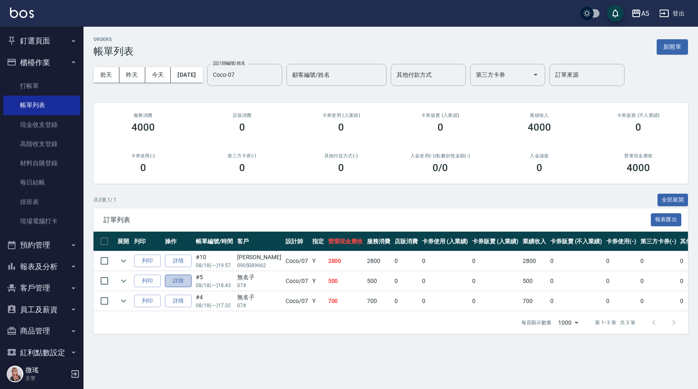
click at [174, 282] on link "詳情" at bounding box center [178, 281] width 27 height 13
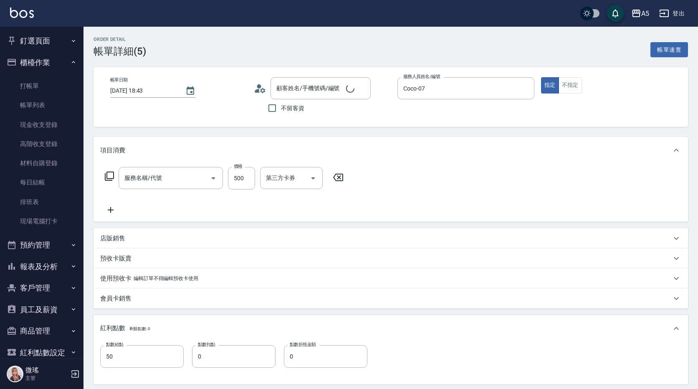
type input "2025/08/18 18:43"
type input "Coco-07"
type input "50"
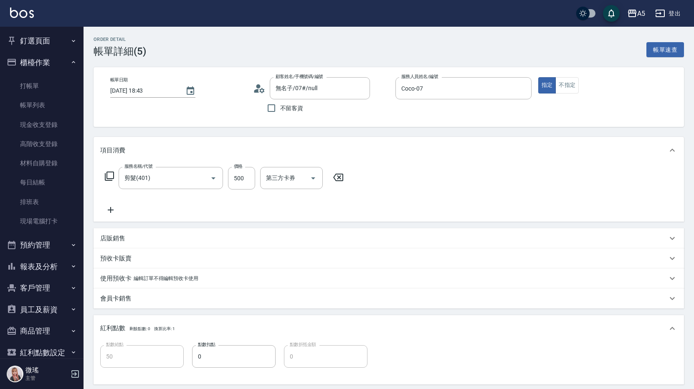
type input "無名子/07#/null"
type input "剪髮(401)"
click at [247, 179] on input "500" at bounding box center [241, 178] width 27 height 23
type input "0"
type input "55"
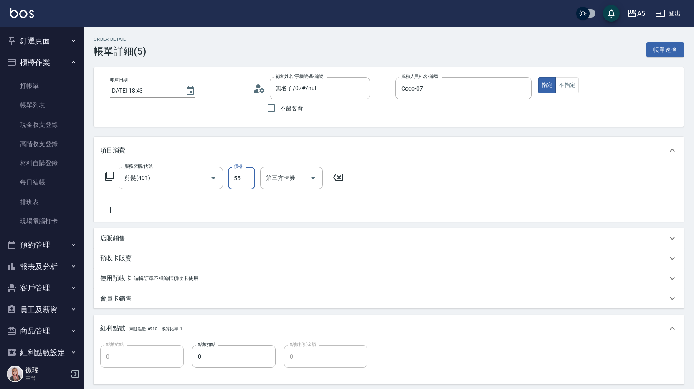
type input "50"
type input "550"
click at [507, 194] on div "服務名稱/代號 剪髮(401) 服務名稱/代號 價格 550 價格 第三方卡券 第三方卡券" at bounding box center [389, 193] width 590 height 58
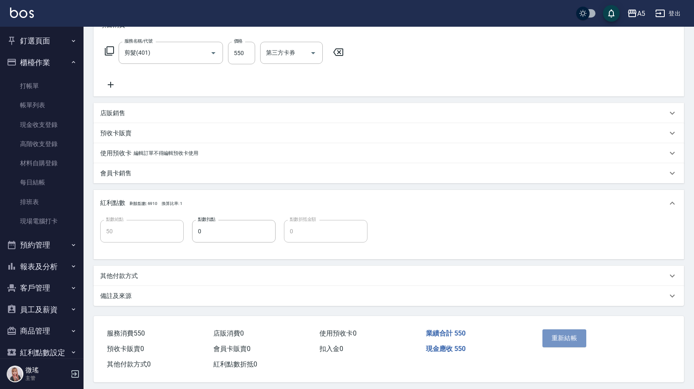
click at [553, 335] on button "重新結帳" at bounding box center [564, 338] width 44 height 18
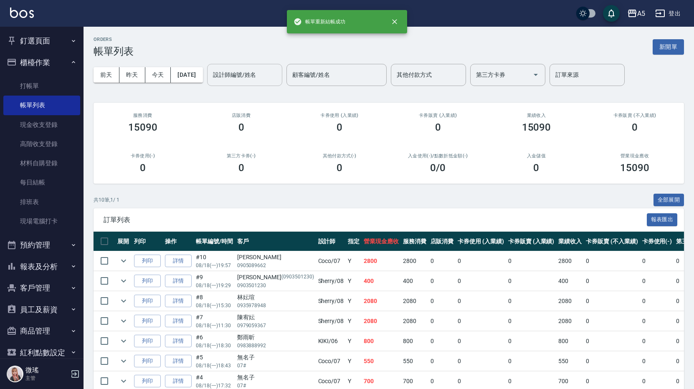
click at [279, 71] on input "設計師編號/姓名" at bounding box center [245, 75] width 68 height 15
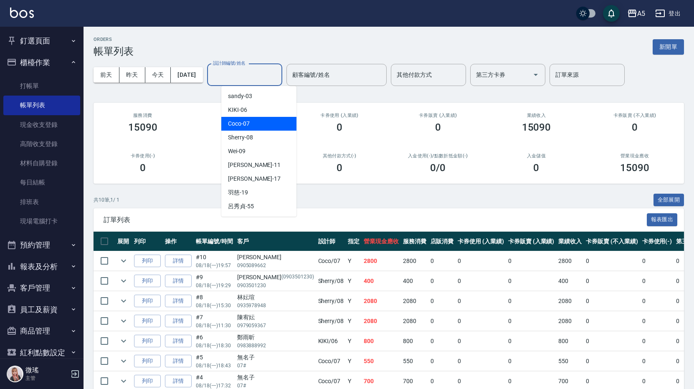
click at [263, 120] on div "Coco -07" at bounding box center [258, 124] width 75 height 14
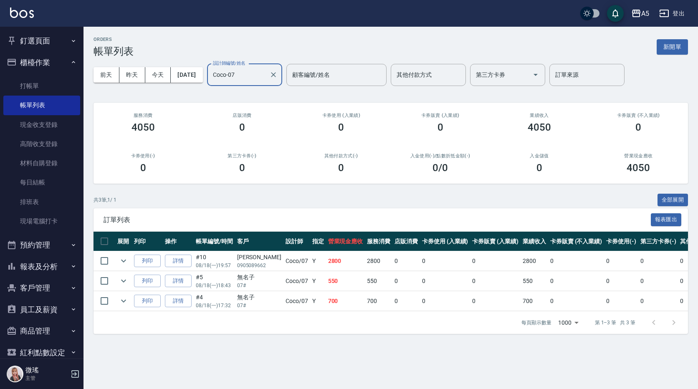
click at [266, 81] on input "Coco-07" at bounding box center [238, 75] width 55 height 15
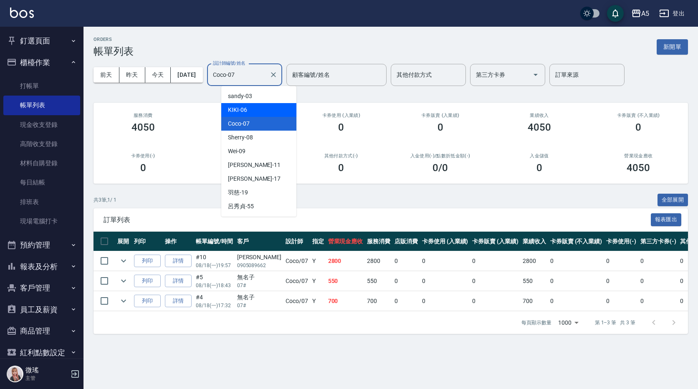
click at [278, 111] on div "KIKI -06" at bounding box center [258, 110] width 75 height 14
type input "KIKI-06"
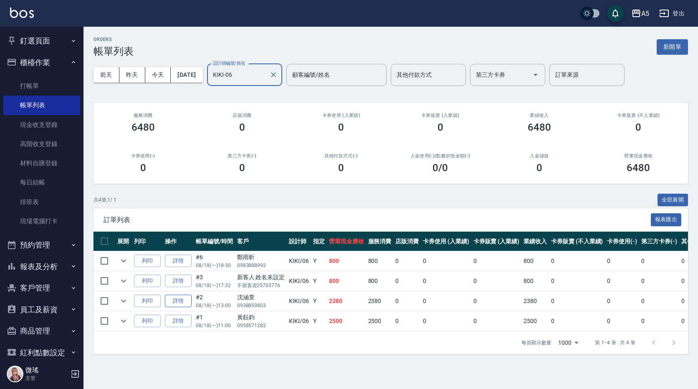
click at [178, 303] on link "詳情" at bounding box center [178, 301] width 27 height 13
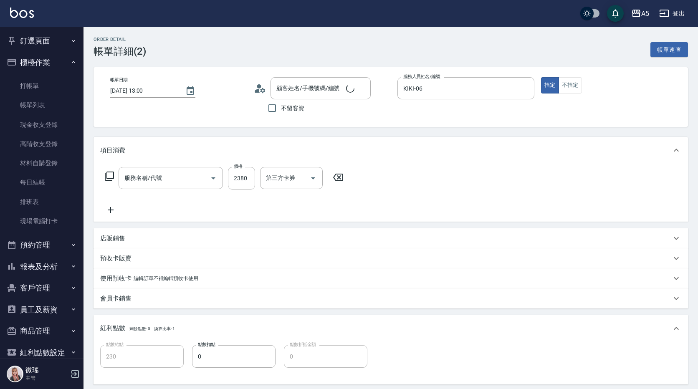
type input "[DATE] 13:00"
type input "KIKI-06"
type input "230"
type input "縮毛矯正"
type input "沈涵萱/0938859803/null"
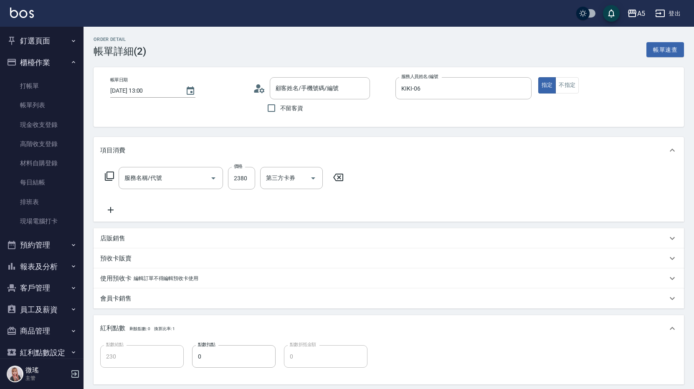
type input "燙髮(301)"
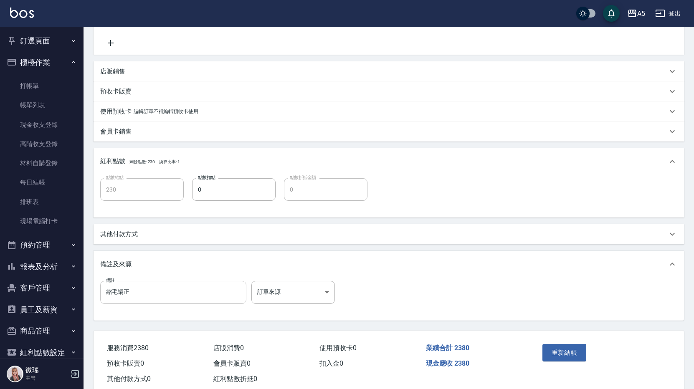
scroll to position [189, 0]
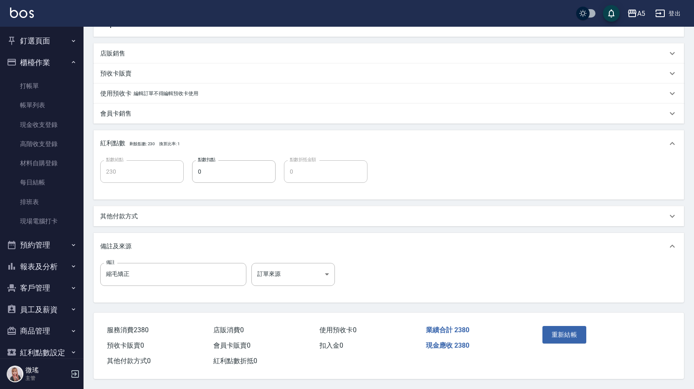
click at [142, 219] on div "其他付款方式" at bounding box center [389, 216] width 590 height 20
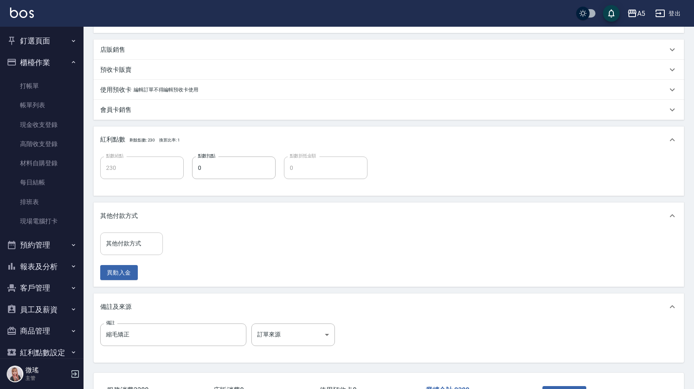
click at [144, 247] on input "其他付款方式" at bounding box center [131, 243] width 55 height 15
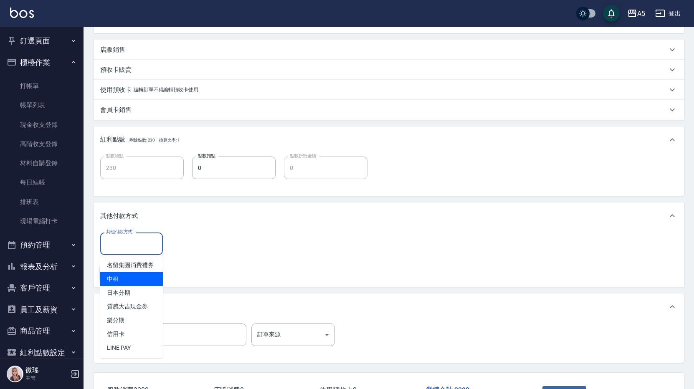
click at [119, 280] on span "中租" at bounding box center [131, 279] width 63 height 14
type input "中租"
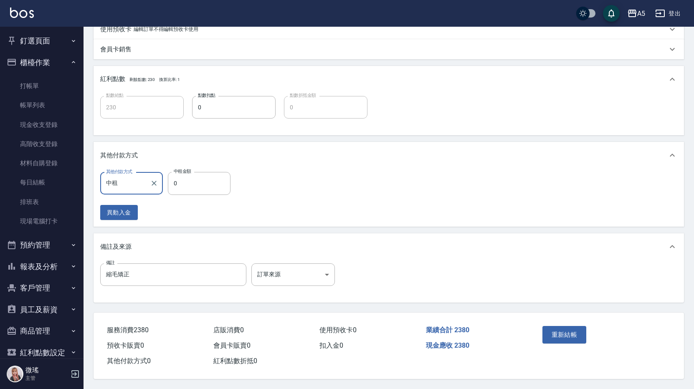
click at [568, 328] on button "重新結帳" at bounding box center [564, 335] width 44 height 18
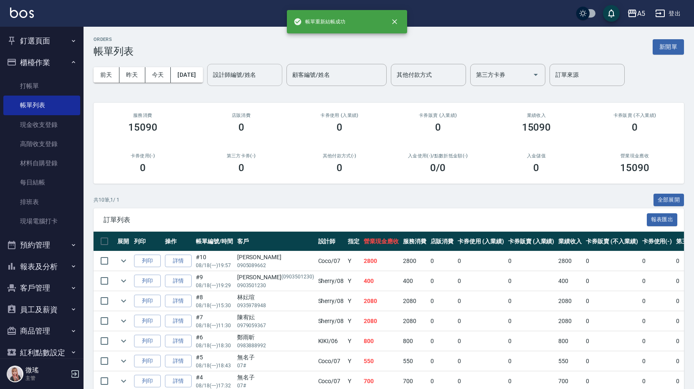
click at [268, 80] on input "設計師編號/姓名" at bounding box center [245, 75] width 68 height 15
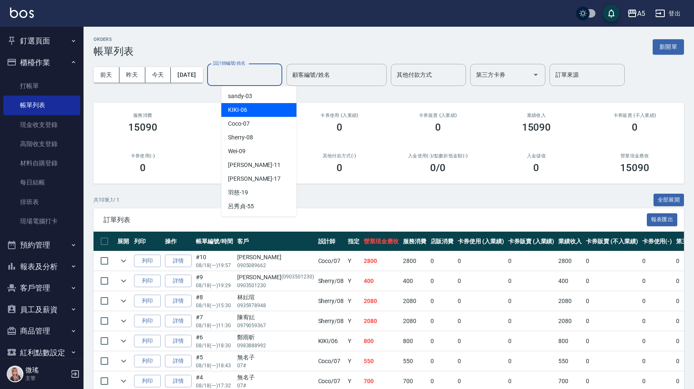
click at [262, 113] on div "KIKI -06" at bounding box center [258, 110] width 75 height 14
type input "KIKI-06"
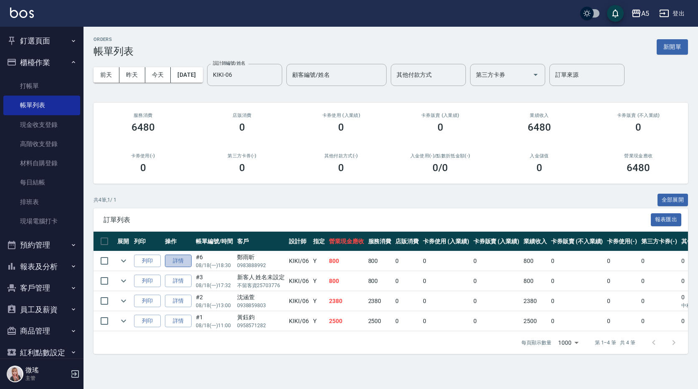
click at [186, 264] on link "詳情" at bounding box center [178, 261] width 27 height 13
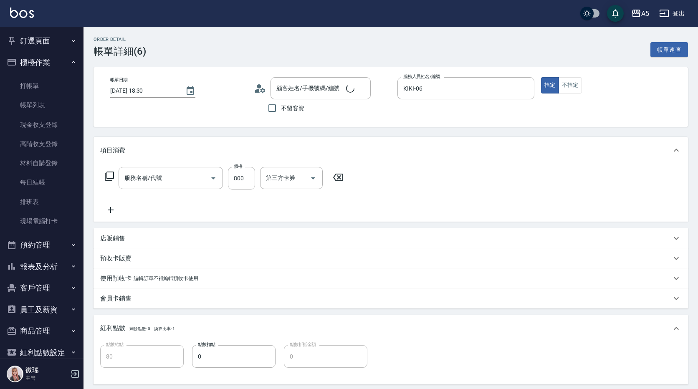
type input "[DATE] 18:30"
type input "KIKI-06"
type input "80"
type input "設計師原本客人"
type input "鄭雨昕/0983888992/"
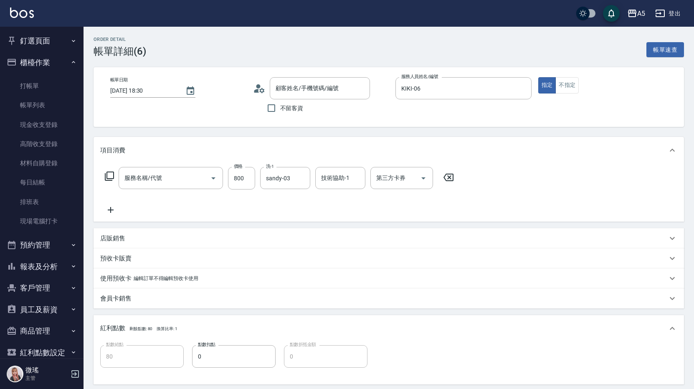
type input "燙髮(301)"
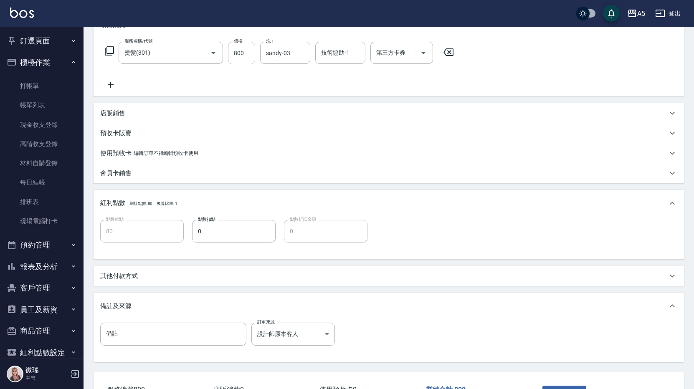
click at [135, 277] on p "其他付款方式" at bounding box center [119, 276] width 38 height 9
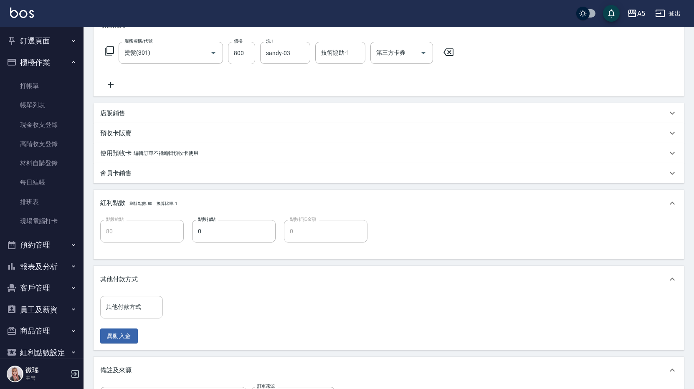
scroll to position [167, 0]
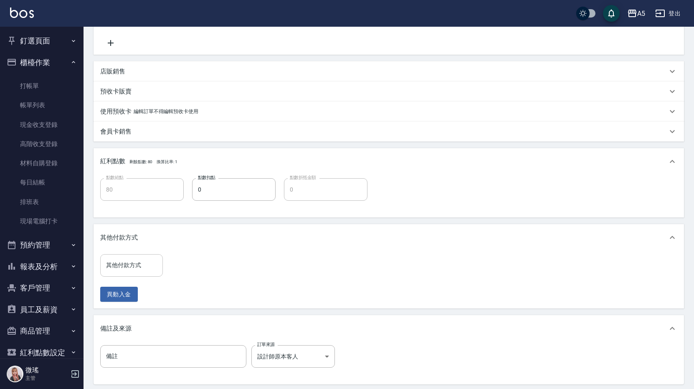
click at [134, 269] on input "其他付款方式" at bounding box center [131, 265] width 55 height 15
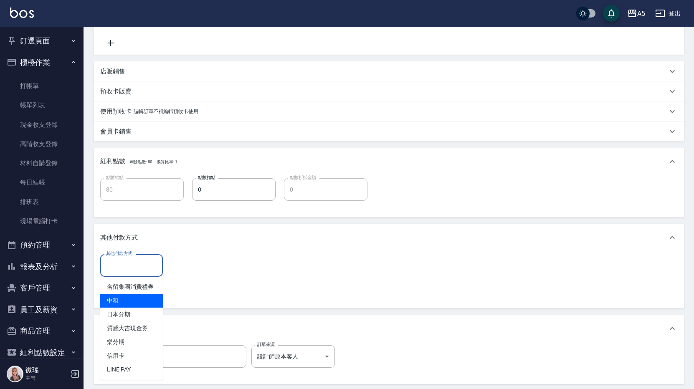
click at [135, 297] on span "中租" at bounding box center [131, 301] width 63 height 14
type input "中租"
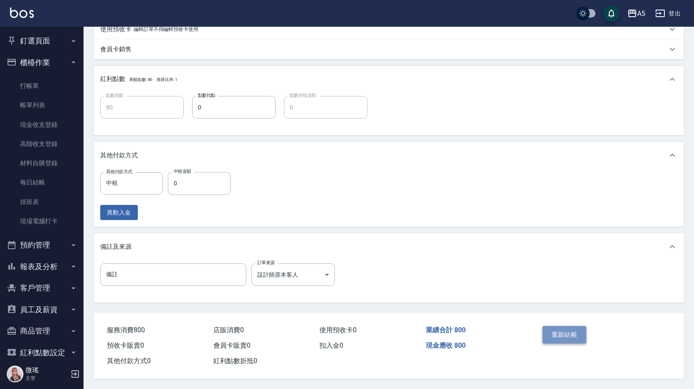
click at [554, 328] on button "重新結帳" at bounding box center [564, 335] width 44 height 18
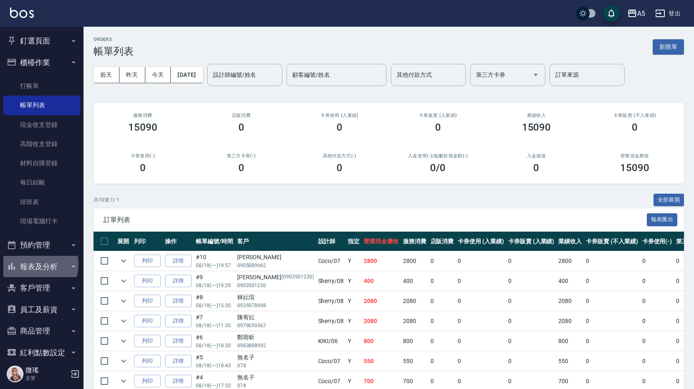
click at [30, 264] on button "報表及分析" at bounding box center [41, 267] width 77 height 22
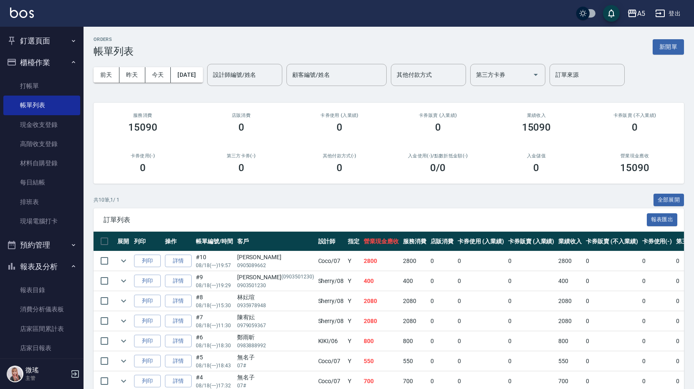
click at [30, 269] on button "報表及分析" at bounding box center [41, 267] width 77 height 22
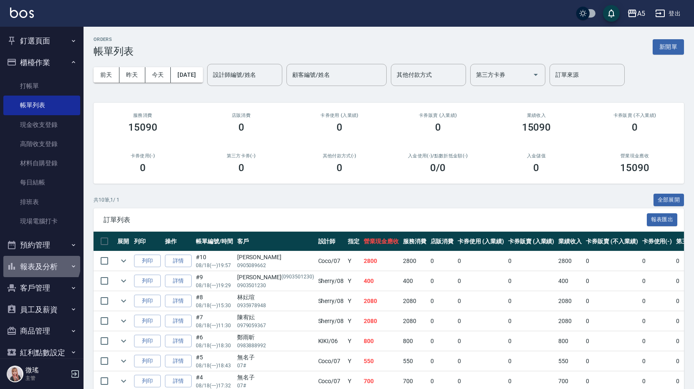
click at [41, 263] on button "報表及分析" at bounding box center [41, 267] width 77 height 22
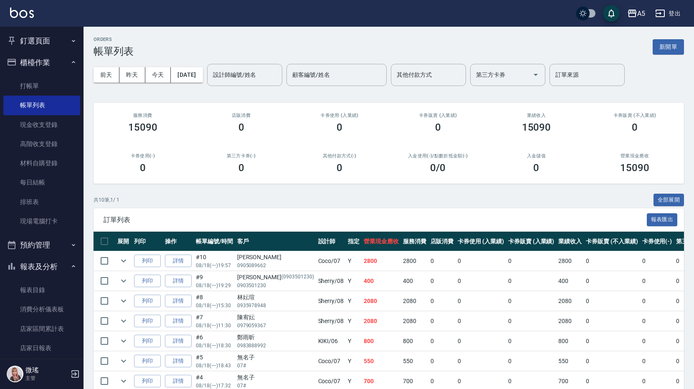
scroll to position [125, 0]
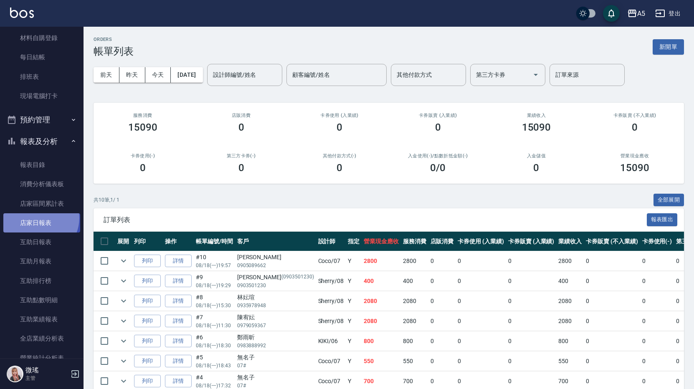
click at [39, 218] on link "店家日報表" at bounding box center [41, 222] width 77 height 19
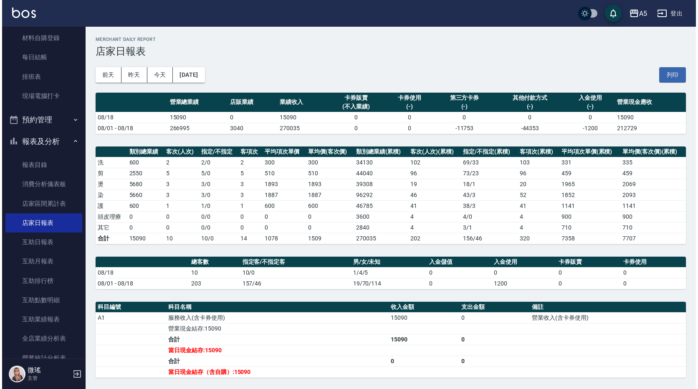
scroll to position [42, 0]
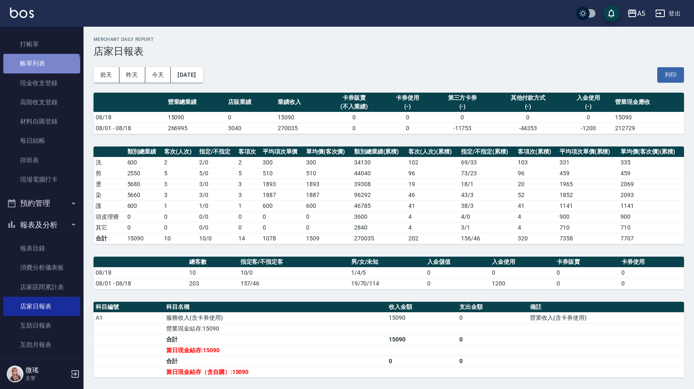
click at [41, 68] on link "帳單列表" at bounding box center [41, 63] width 77 height 19
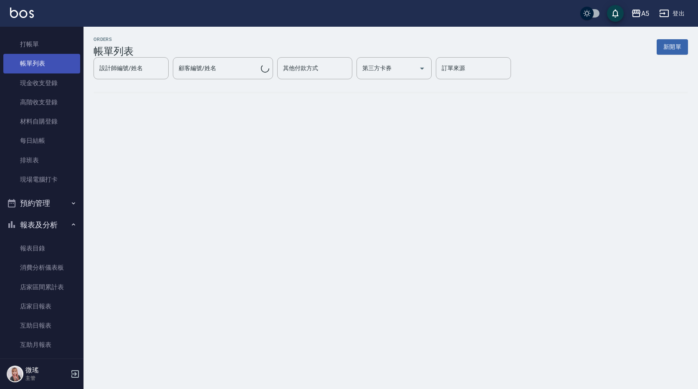
click at [41, 68] on link "帳單列表" at bounding box center [41, 63] width 77 height 19
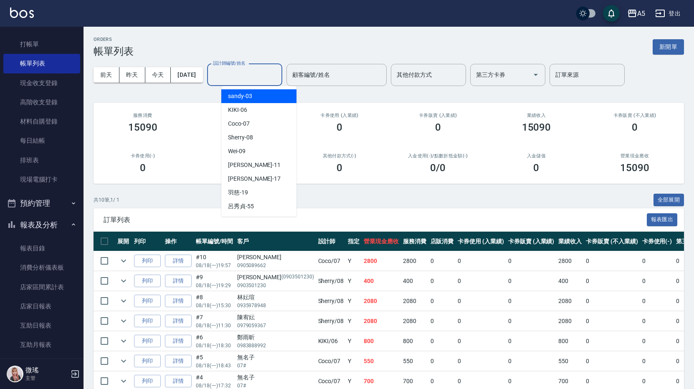
click at [251, 78] on input "設計師編號/姓名" at bounding box center [245, 75] width 68 height 15
click at [252, 111] on div "KIKI -06" at bounding box center [258, 110] width 75 height 14
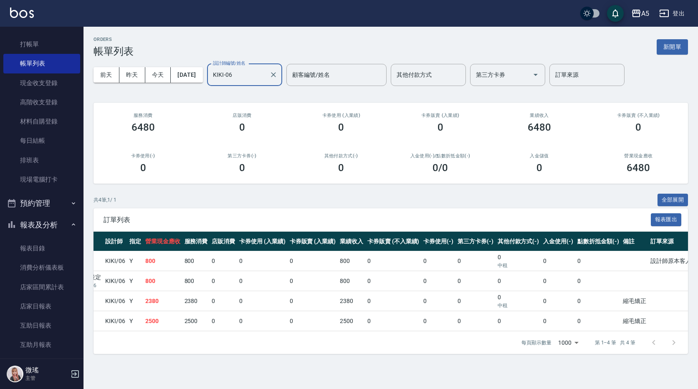
scroll to position [0, 188]
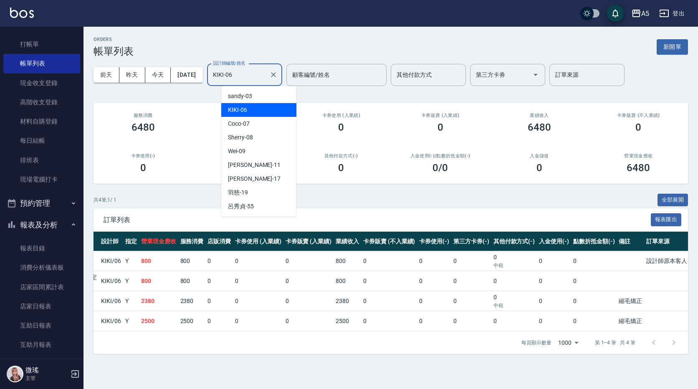
click at [258, 80] on input "KIKI-06" at bounding box center [238, 75] width 55 height 15
click at [257, 121] on div "Coco -07" at bounding box center [258, 124] width 75 height 14
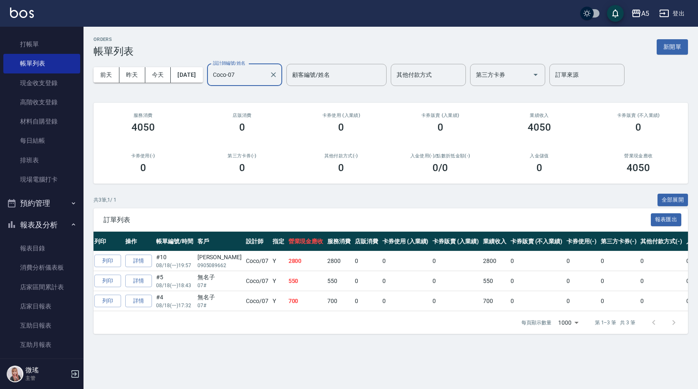
scroll to position [0, 0]
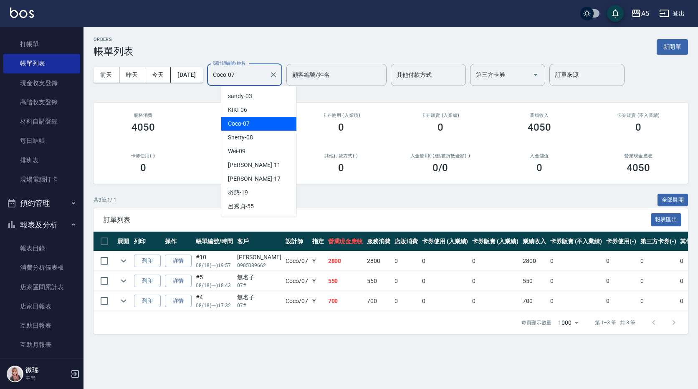
click at [260, 77] on input "Coco-07" at bounding box center [238, 75] width 55 height 15
click at [258, 137] on div "Sherry -08" at bounding box center [258, 138] width 75 height 14
type input "Sherry-08"
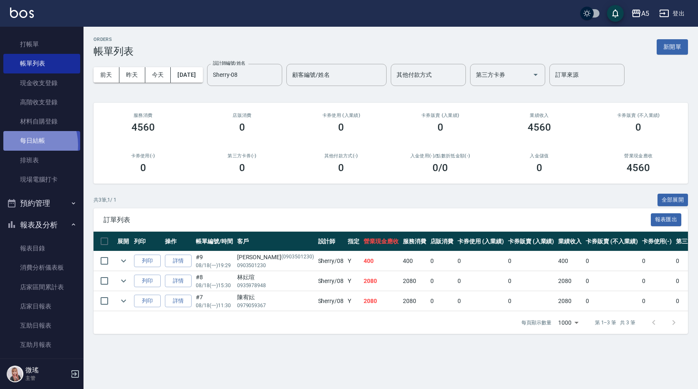
click at [23, 144] on link "每日結帳" at bounding box center [41, 140] width 77 height 19
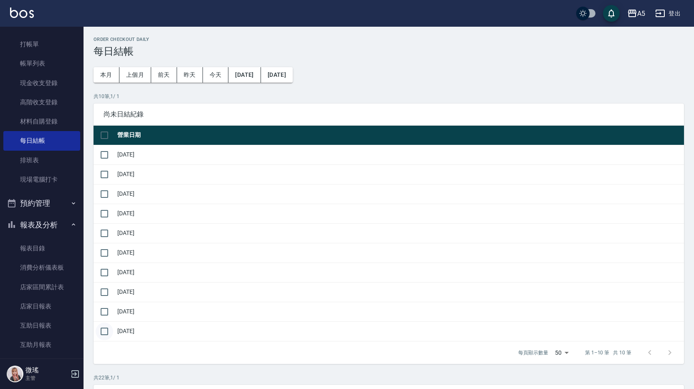
click at [109, 335] on input "checkbox" at bounding box center [105, 332] width 18 height 18
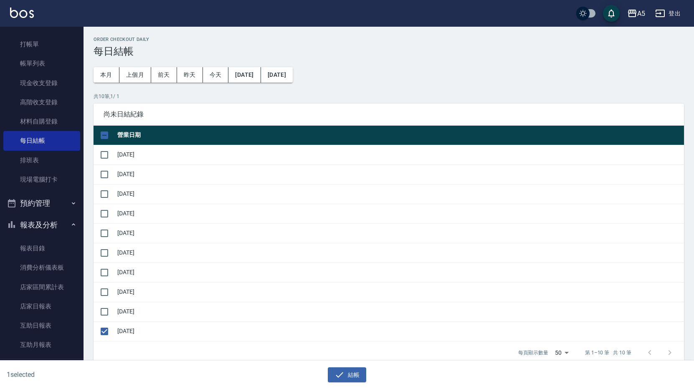
scroll to position [125, 0]
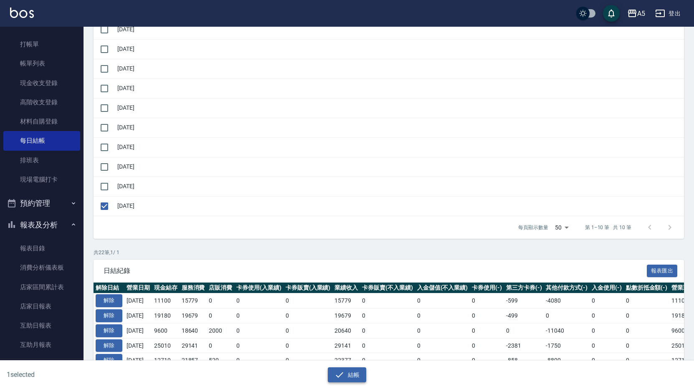
click at [343, 371] on icon "button" at bounding box center [340, 375] width 10 height 10
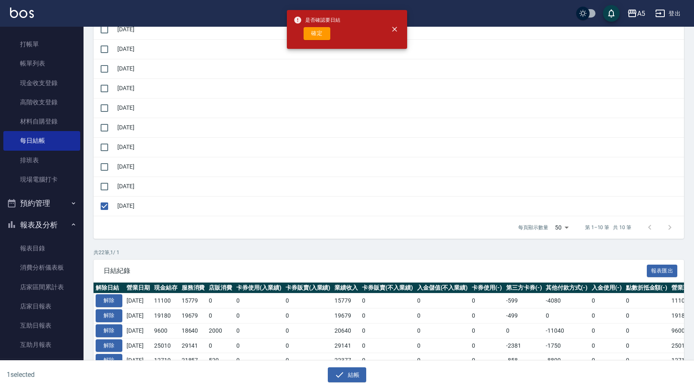
click at [317, 35] on button "確定" at bounding box center [317, 33] width 27 height 13
checkbox input "false"
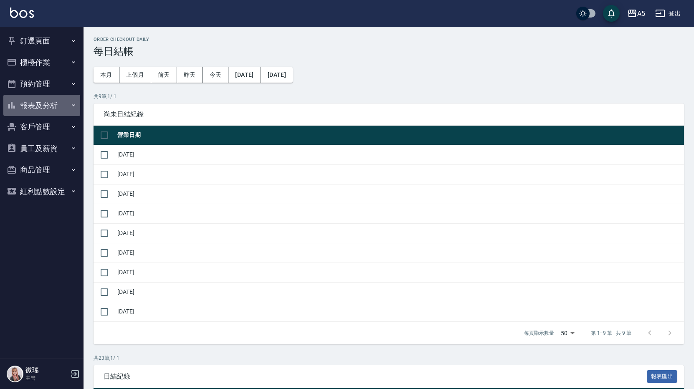
click at [36, 107] on button "報表及分析" at bounding box center [41, 106] width 77 height 22
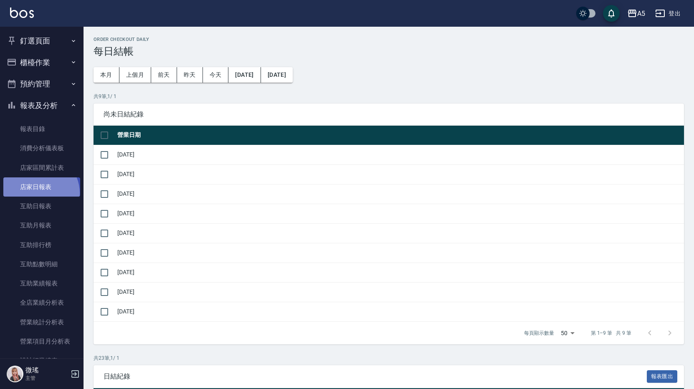
click at [40, 193] on link "店家日報表" at bounding box center [41, 186] width 77 height 19
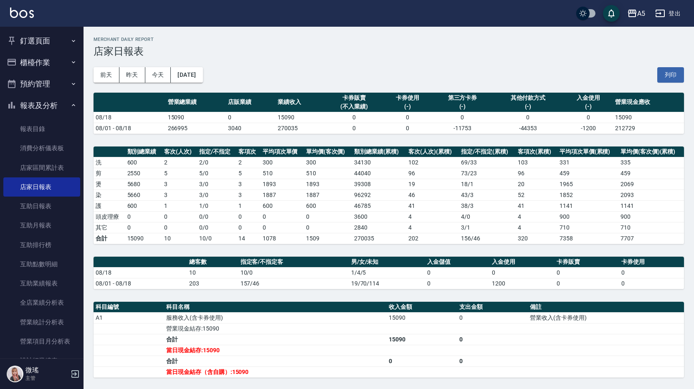
click at [42, 65] on button "櫃檯作業" at bounding box center [41, 63] width 77 height 22
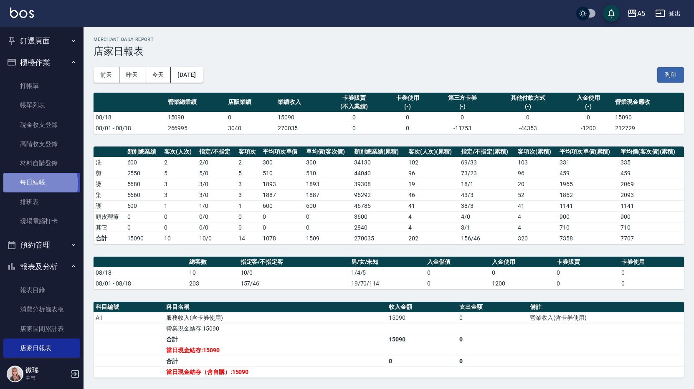
click at [37, 184] on link "每日結帳" at bounding box center [41, 182] width 77 height 19
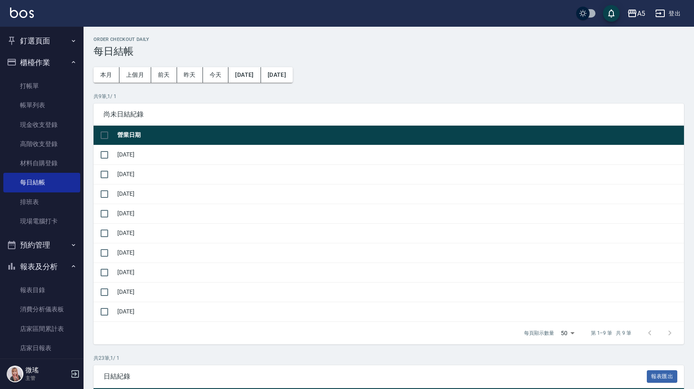
scroll to position [125, 0]
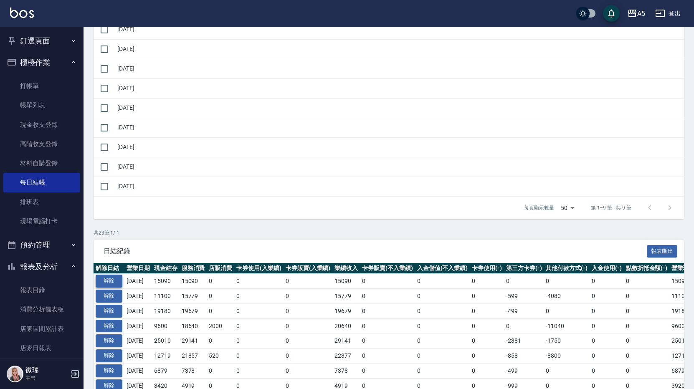
click at [112, 284] on button "解除" at bounding box center [109, 281] width 27 height 13
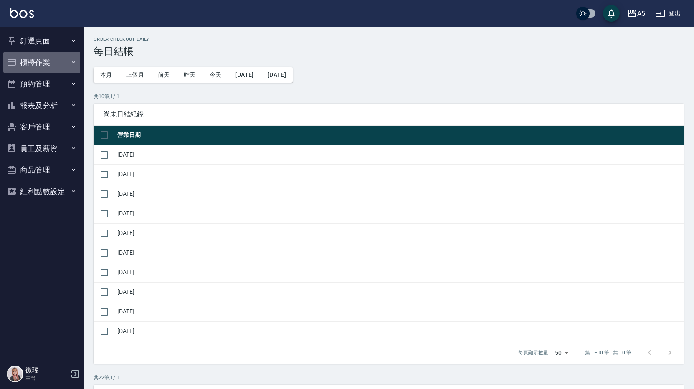
click at [46, 63] on button "櫃檯作業" at bounding box center [41, 63] width 77 height 22
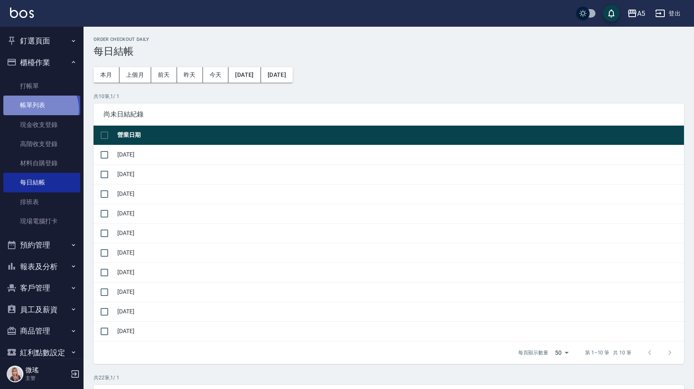
click at [37, 109] on link "帳單列表" at bounding box center [41, 105] width 77 height 19
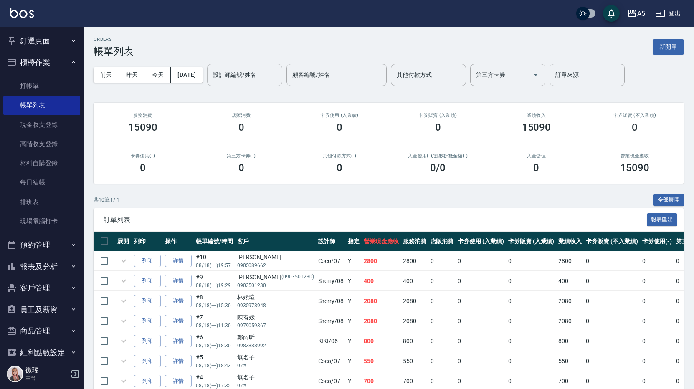
click at [246, 78] on div "設計師編號/姓名 設計師編號/姓名" at bounding box center [244, 75] width 75 height 22
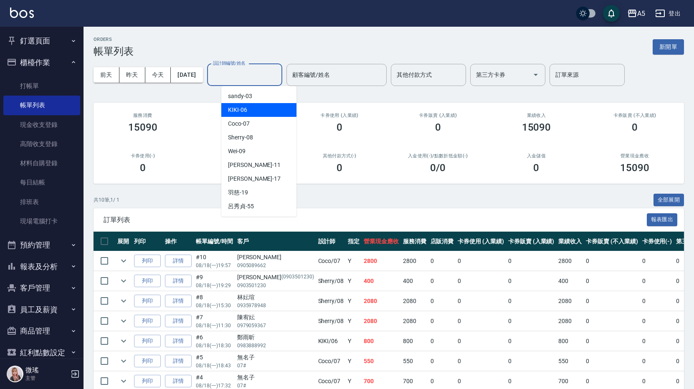
click at [238, 112] on span "KIKI -06" at bounding box center [237, 110] width 19 height 9
type input "KIKI-06"
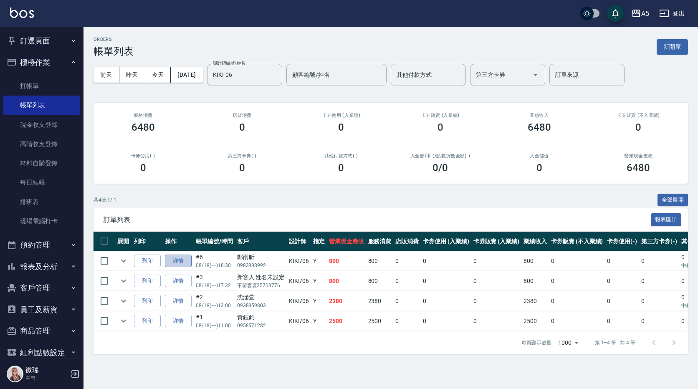
click at [171, 260] on link "詳情" at bounding box center [178, 261] width 27 height 13
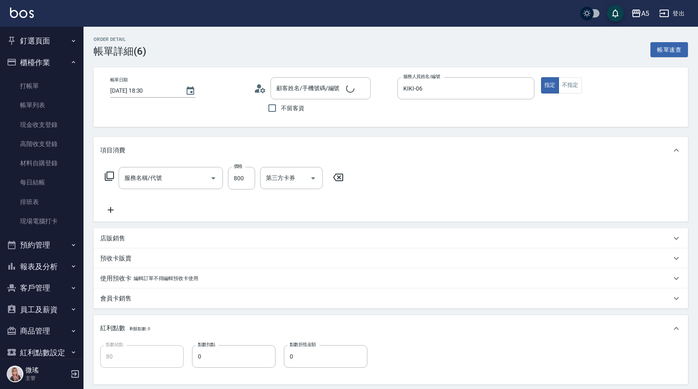
type input "[DATE] 18:30"
type input "KIKI-06"
type input "80"
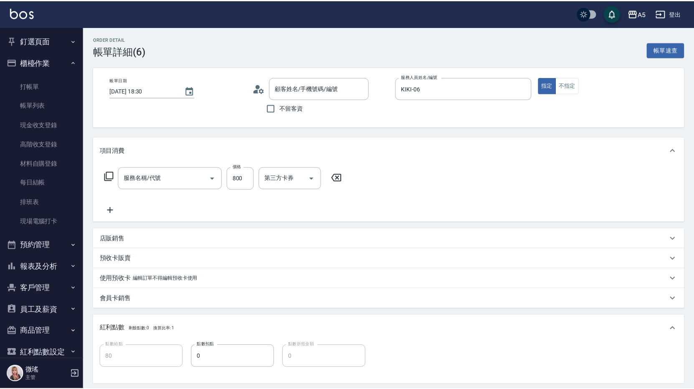
scroll to position [84, 0]
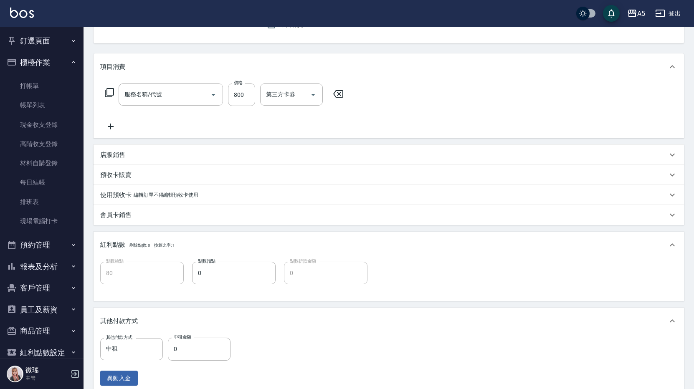
type input "燙髮(301)"
type input "鄭雨昕/0983888992/"
click at [189, 346] on input "0" at bounding box center [199, 349] width 63 height 23
type input "88"
type input "70"
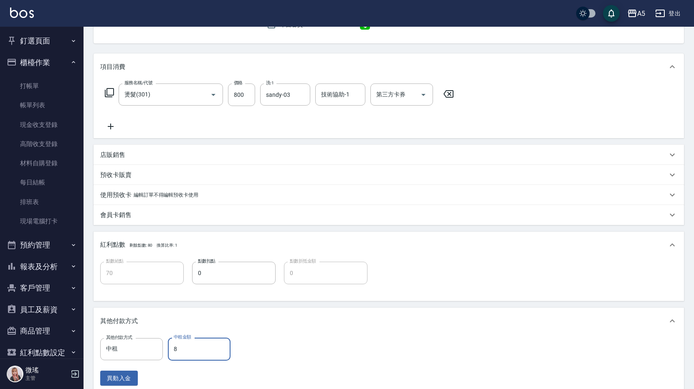
type input "80"
type input "0"
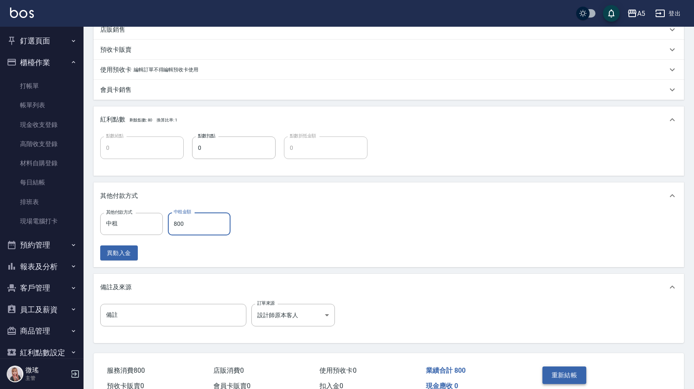
type input "800"
click at [555, 373] on button "重新結帳" at bounding box center [564, 376] width 44 height 18
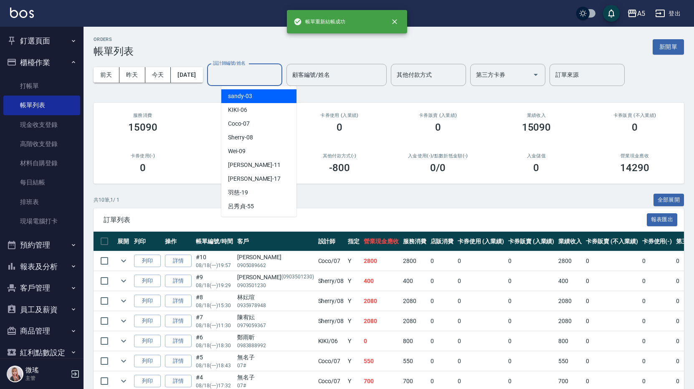
click at [253, 82] on input "設計師編號/姓名" at bounding box center [245, 75] width 68 height 15
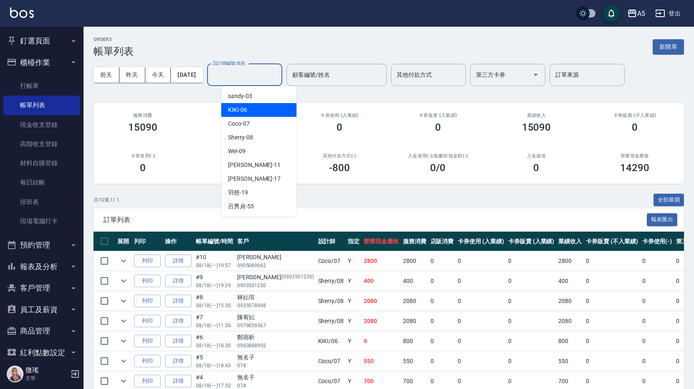
click at [258, 105] on div "KIKI -06" at bounding box center [258, 110] width 75 height 14
type input "KIKI-06"
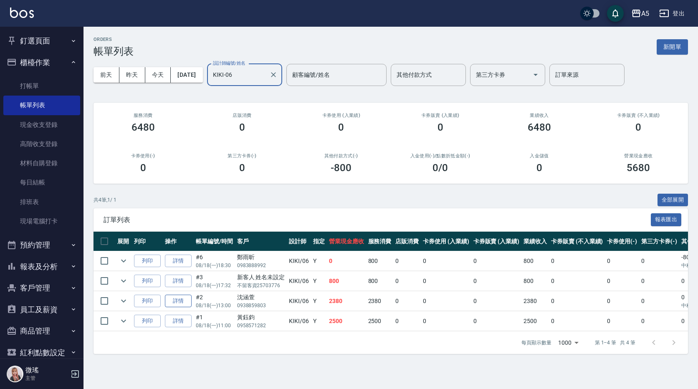
click at [173, 307] on link "詳情" at bounding box center [178, 301] width 27 height 13
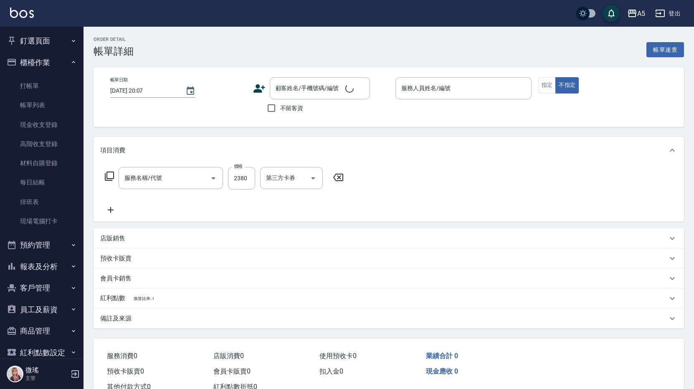
type input "[DATE] 13:00"
type input "KIKI-06"
type input "230"
type input "縮毛矯正"
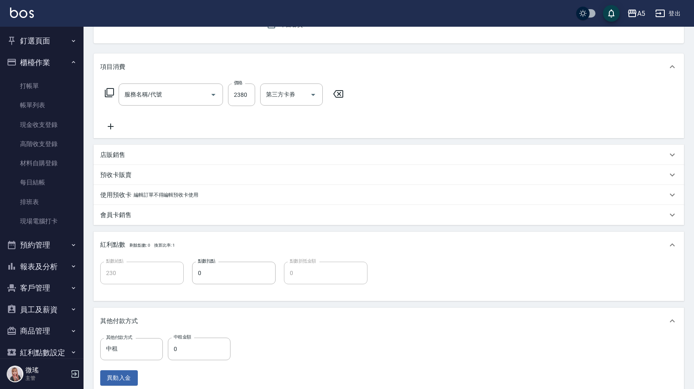
type input "燙髮(301)"
type input "沈涵萱/0938859803/null"
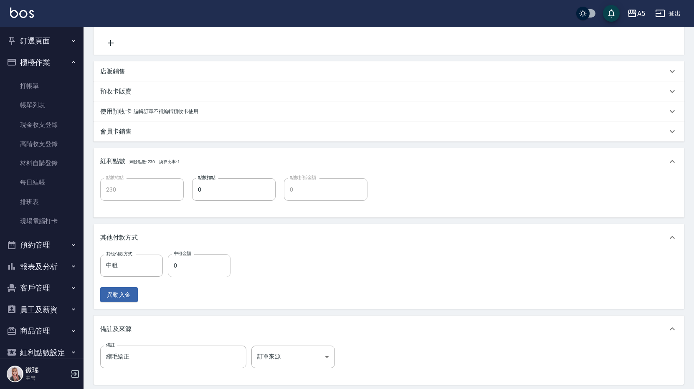
click at [198, 270] on input "0" at bounding box center [199, 265] width 63 height 23
type input "23"
type input "210"
type input "238"
type input "0"
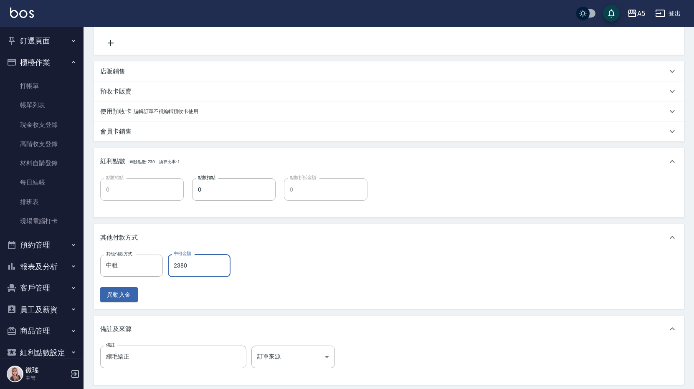
scroll to position [253, 0]
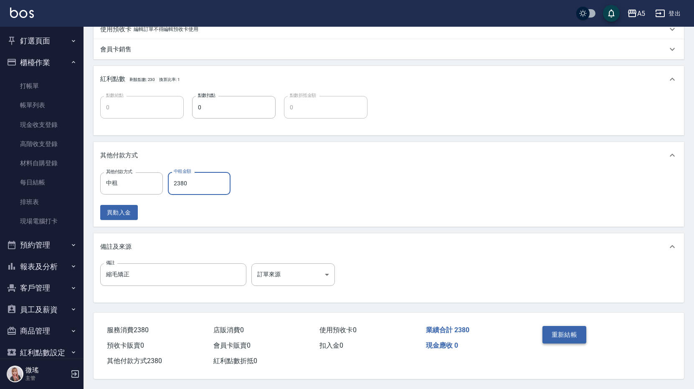
type input "2380"
click at [556, 335] on button "重新結帳" at bounding box center [564, 335] width 44 height 18
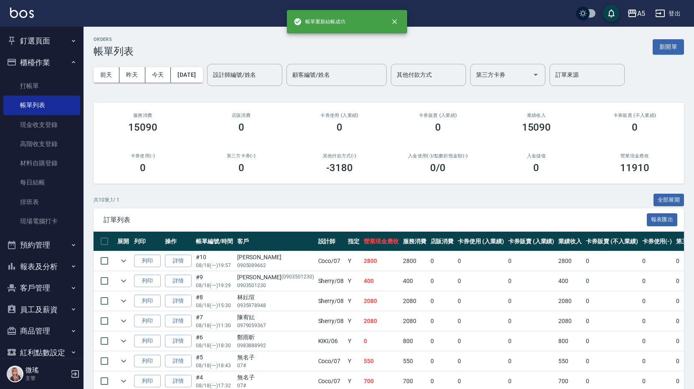
click at [35, 269] on button "報表及分析" at bounding box center [41, 267] width 77 height 22
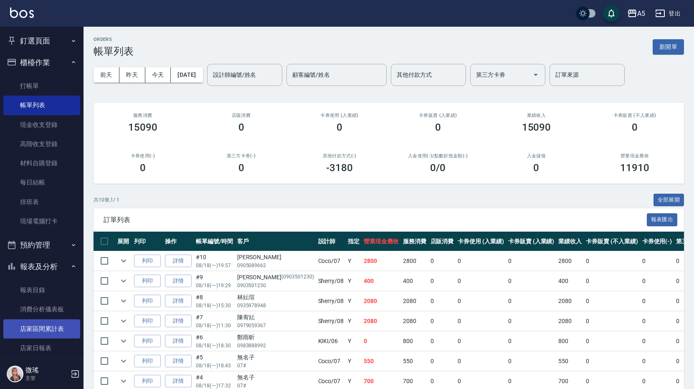
scroll to position [84, 0]
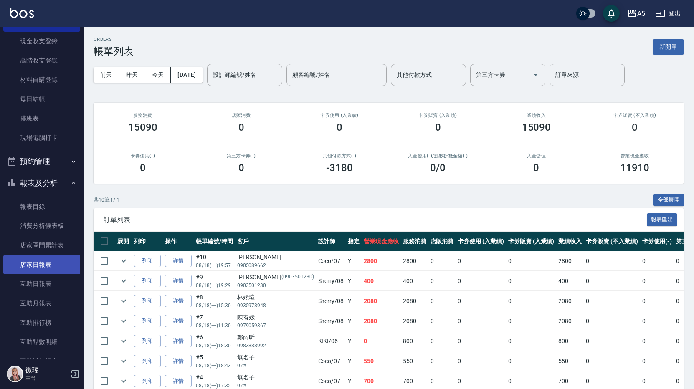
click at [34, 272] on link "店家日報表" at bounding box center [41, 264] width 77 height 19
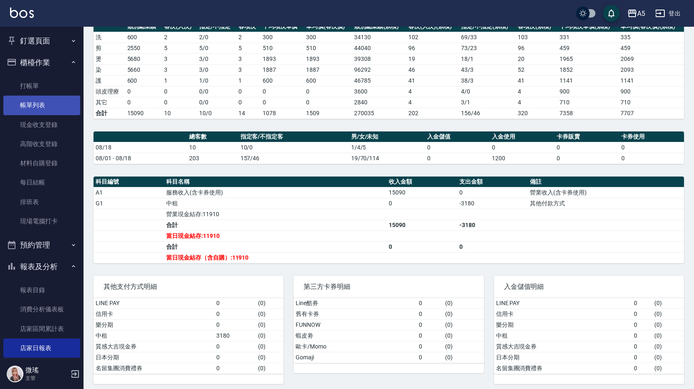
click at [27, 109] on link "帳單列表" at bounding box center [41, 105] width 77 height 19
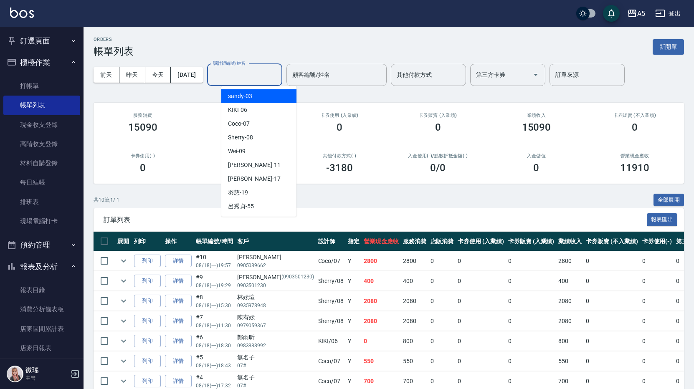
click at [268, 74] on input "設計師編號/姓名" at bounding box center [245, 75] width 68 height 15
click at [261, 109] on div "KIKI -06" at bounding box center [258, 110] width 75 height 14
type input "KIKI-06"
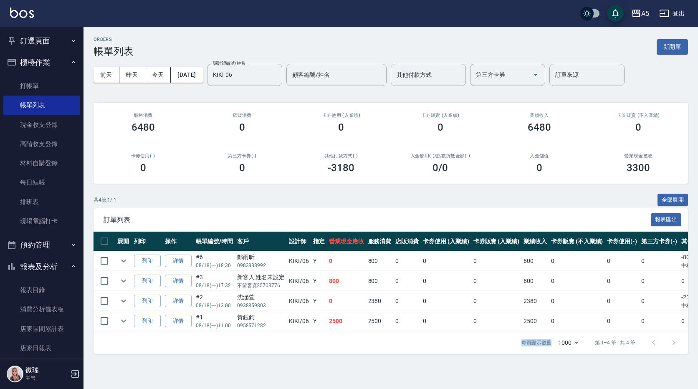
drag, startPoint x: 431, startPoint y: 339, endPoint x: 566, endPoint y: 339, distance: 135.7
click at [566, 339] on div "每頁顯示數量 1000 1000 第 1–4 筆 共 4 筆" at bounding box center [391, 343] width 595 height 23
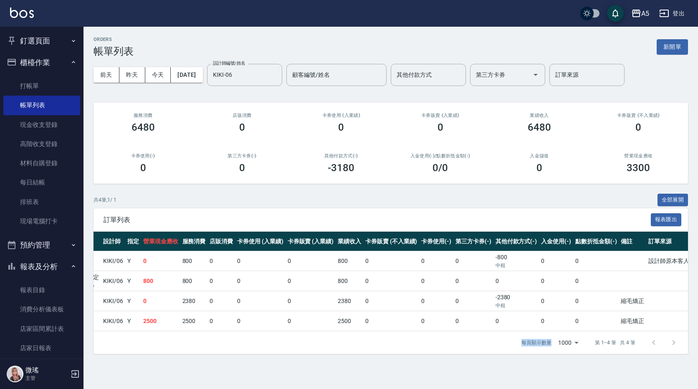
scroll to position [0, 188]
